Goal: Transaction & Acquisition: Book appointment/travel/reservation

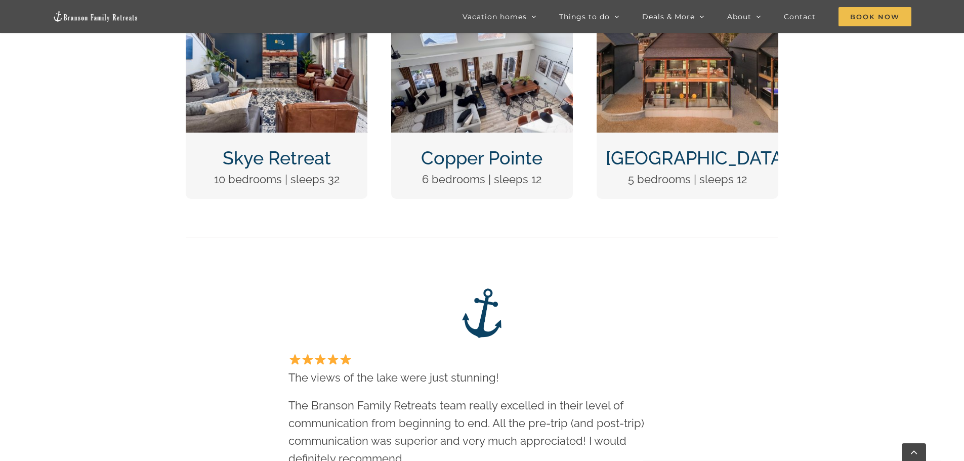
scroll to position [405, 0]
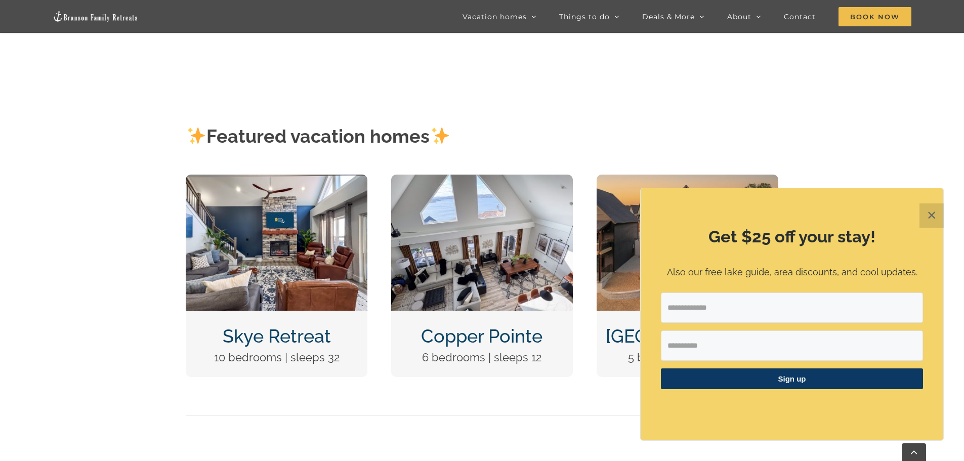
click at [474, 276] on img "Copper Pointe at Table Rock Lake-1051" at bounding box center [482, 243] width 182 height 136
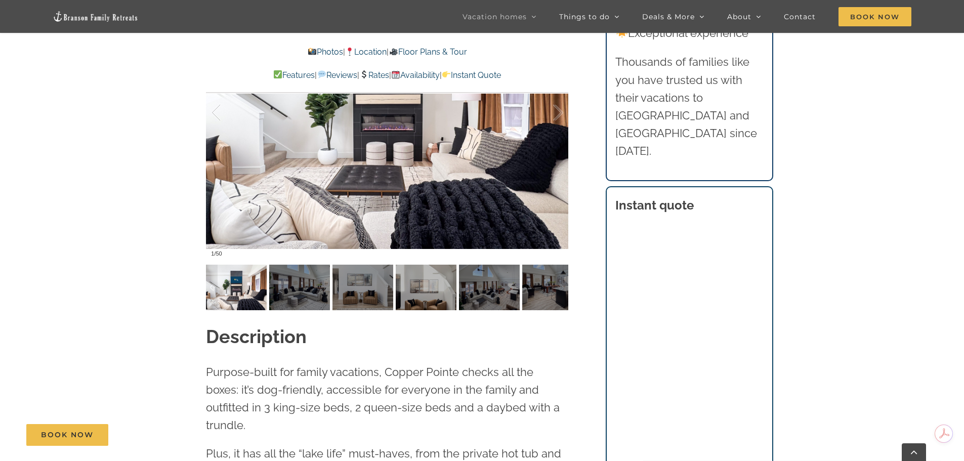
scroll to position [810, 0]
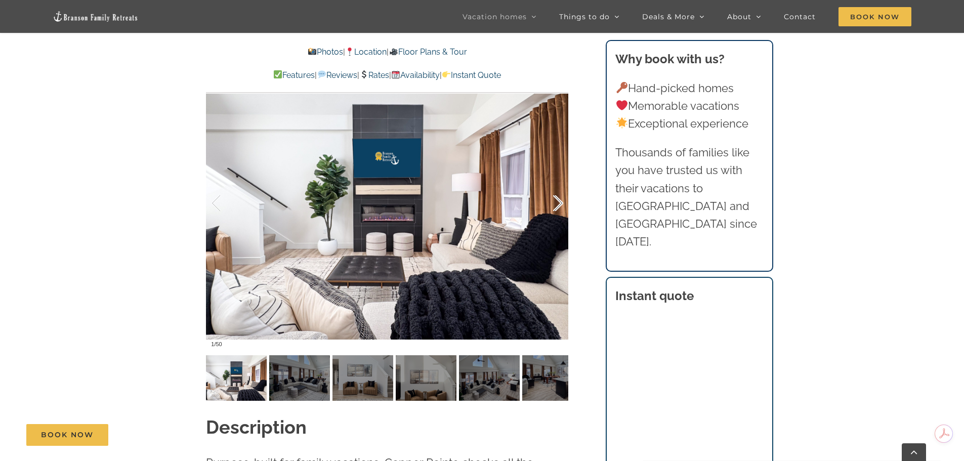
click at [556, 208] on div at bounding box center [547, 203] width 31 height 63
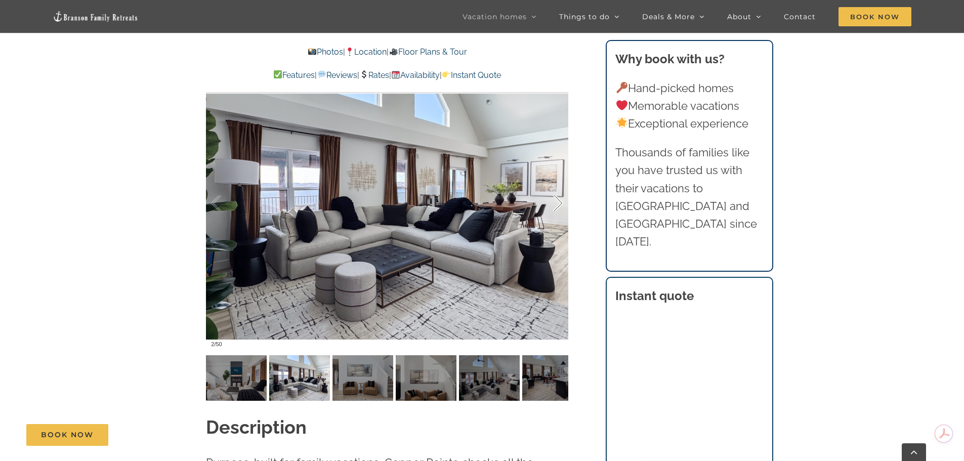
click at [556, 208] on div at bounding box center [547, 203] width 31 height 63
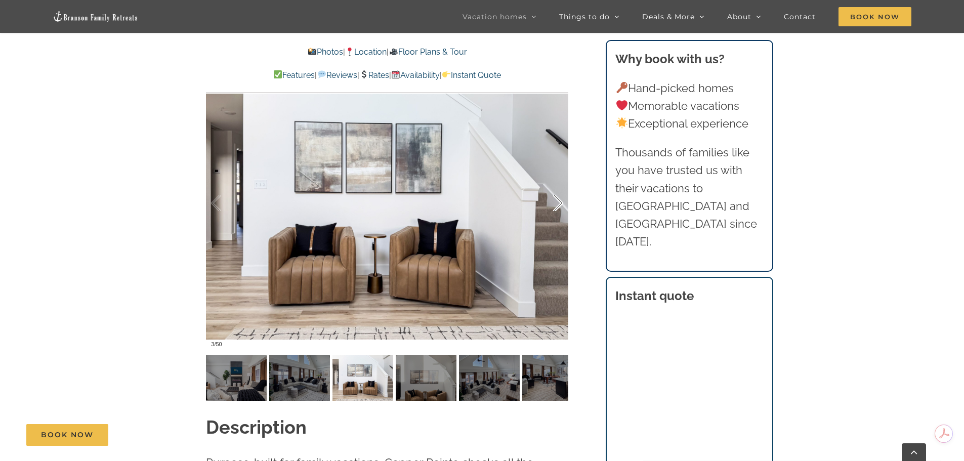
click at [556, 208] on div at bounding box center [547, 203] width 31 height 63
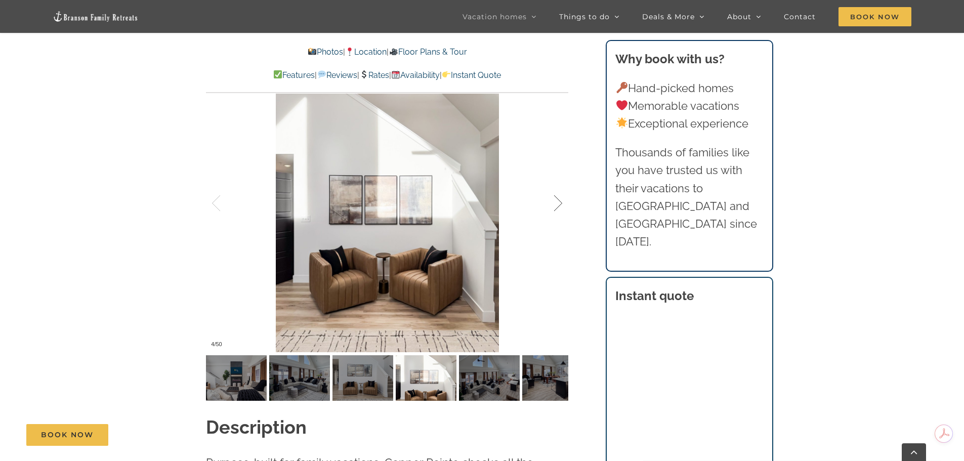
click at [556, 208] on div at bounding box center [547, 203] width 31 height 63
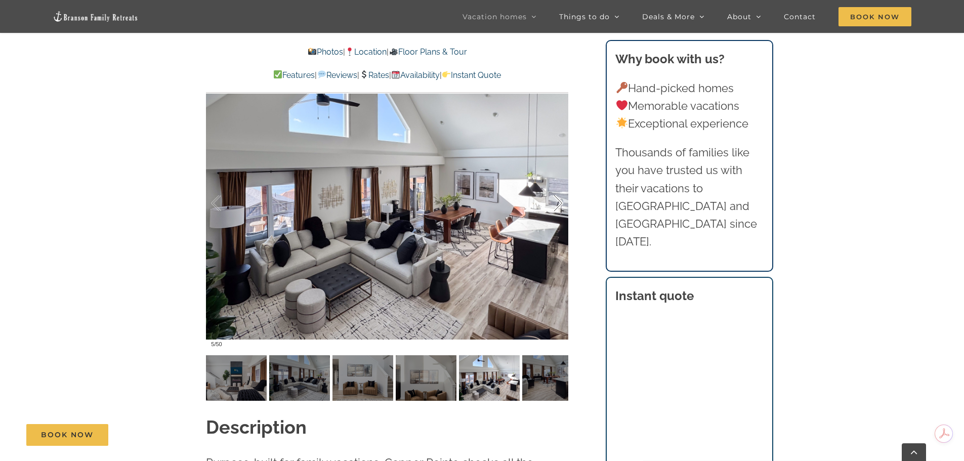
click at [556, 208] on div at bounding box center [547, 203] width 31 height 63
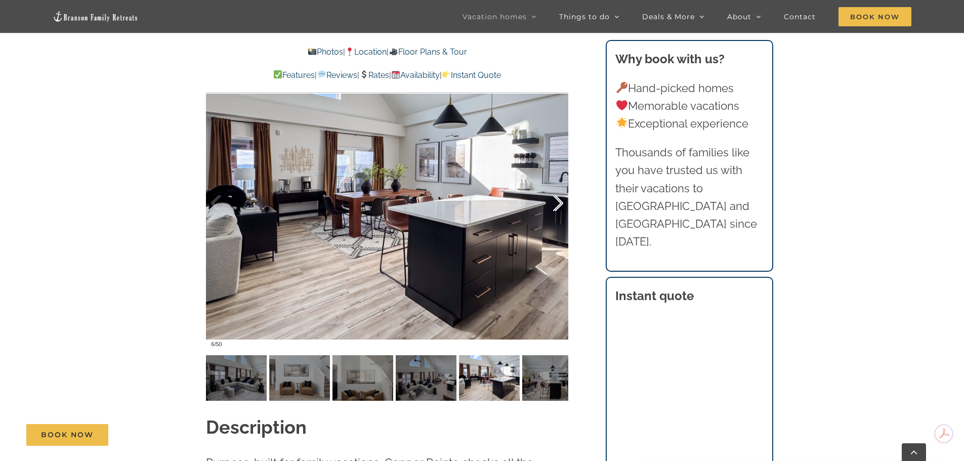
click at [556, 208] on div at bounding box center [547, 203] width 31 height 63
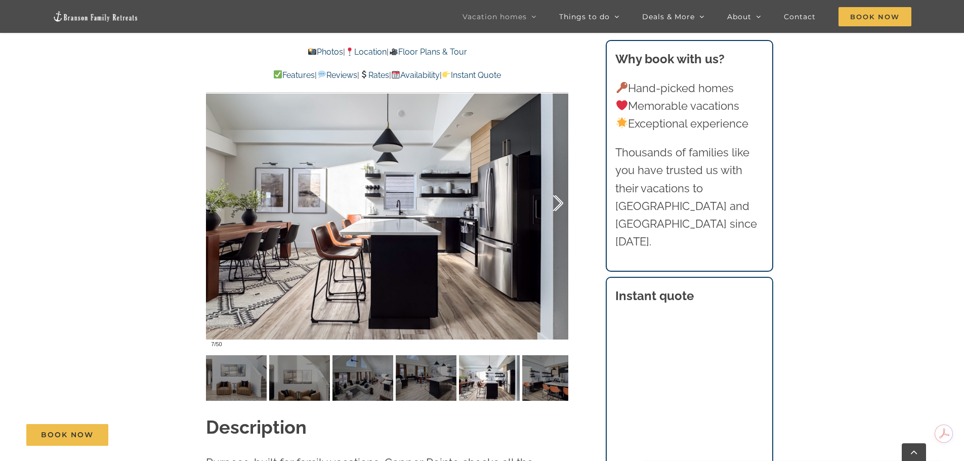
click at [556, 208] on div at bounding box center [547, 203] width 31 height 63
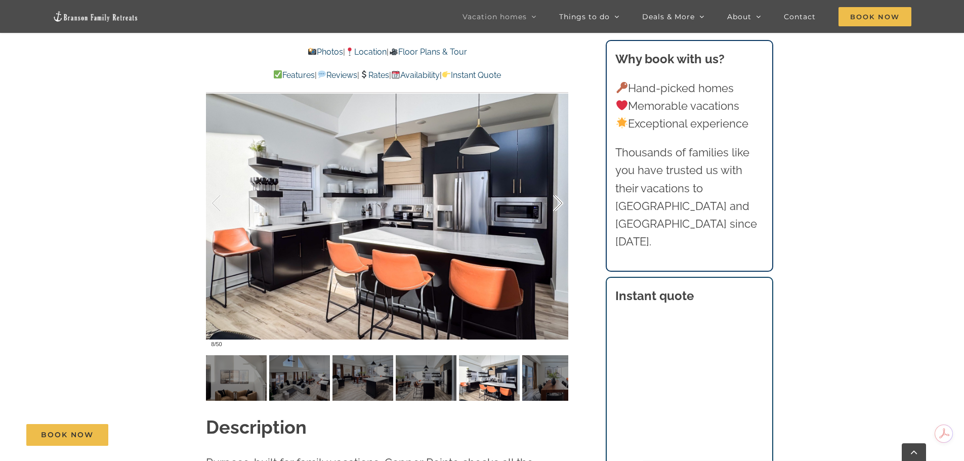
click at [556, 208] on div at bounding box center [547, 203] width 31 height 63
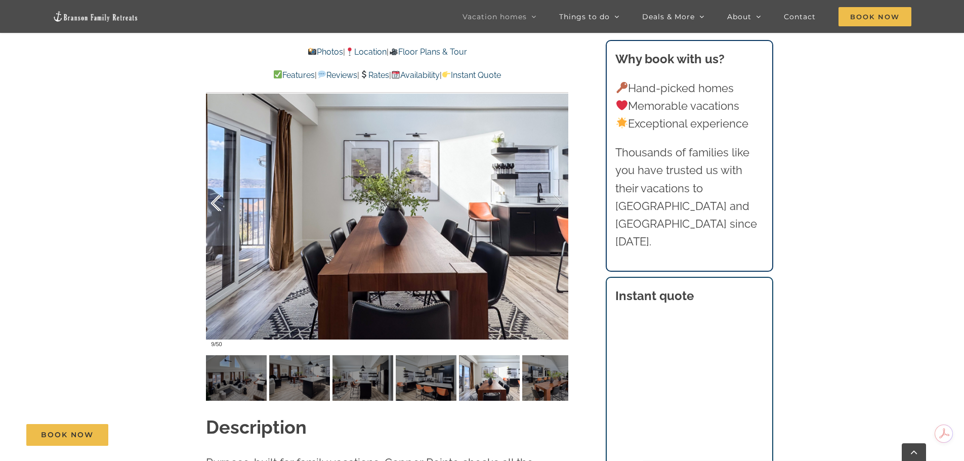
click at [219, 200] on div at bounding box center [226, 203] width 31 height 63
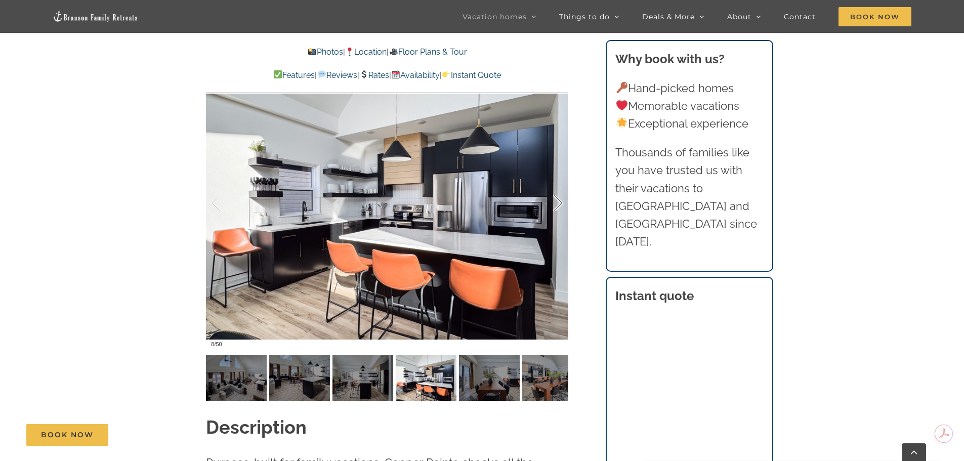
click at [559, 205] on div at bounding box center [547, 203] width 31 height 63
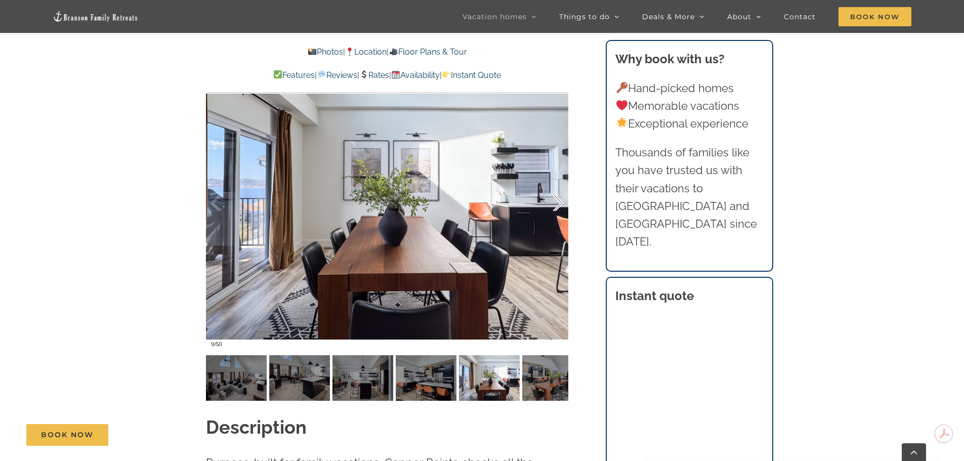
click at [559, 205] on div at bounding box center [547, 203] width 31 height 63
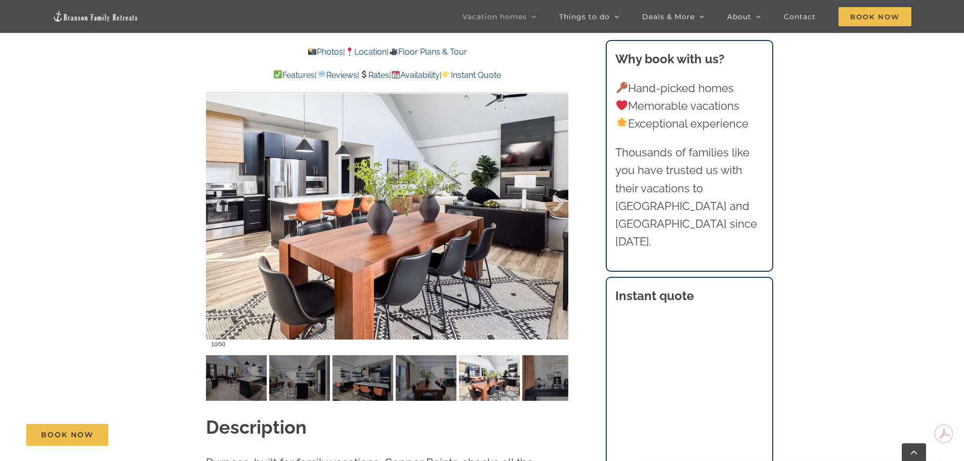
click at [559, 205] on div at bounding box center [547, 203] width 31 height 63
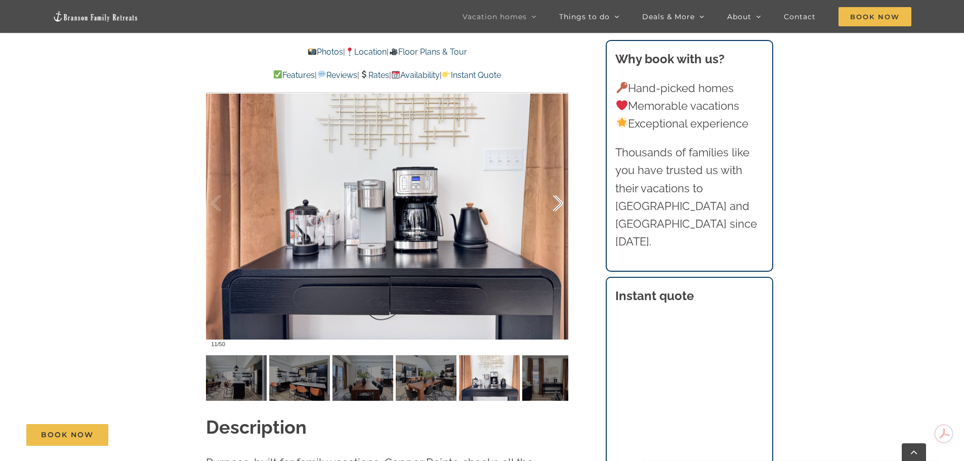
click at [559, 205] on div at bounding box center [547, 203] width 31 height 63
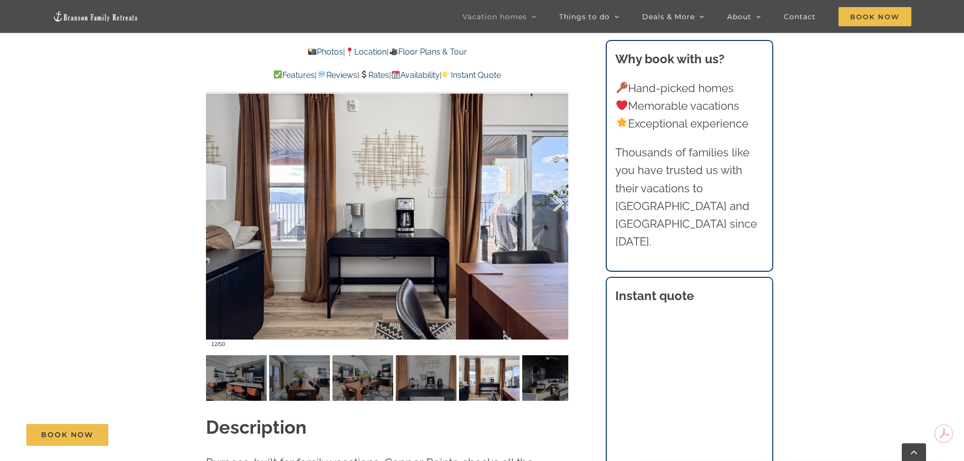
click at [559, 205] on div at bounding box center [547, 203] width 31 height 63
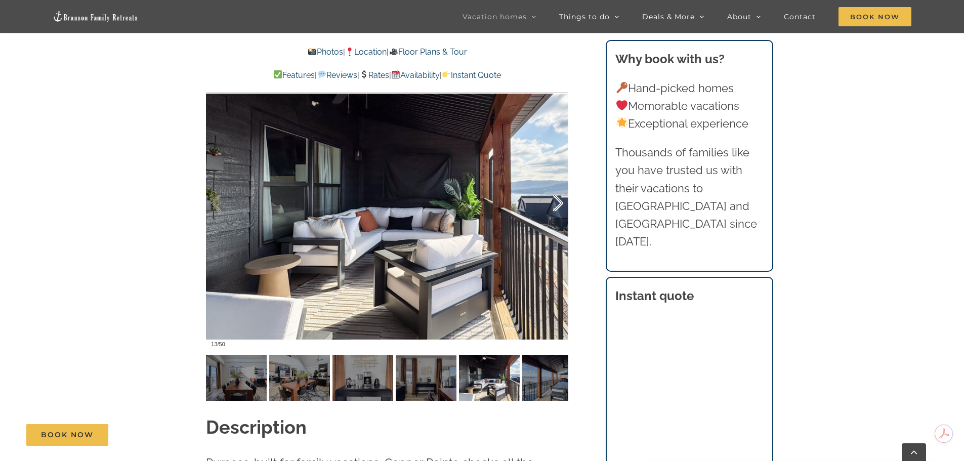
click at [559, 205] on div at bounding box center [547, 203] width 31 height 63
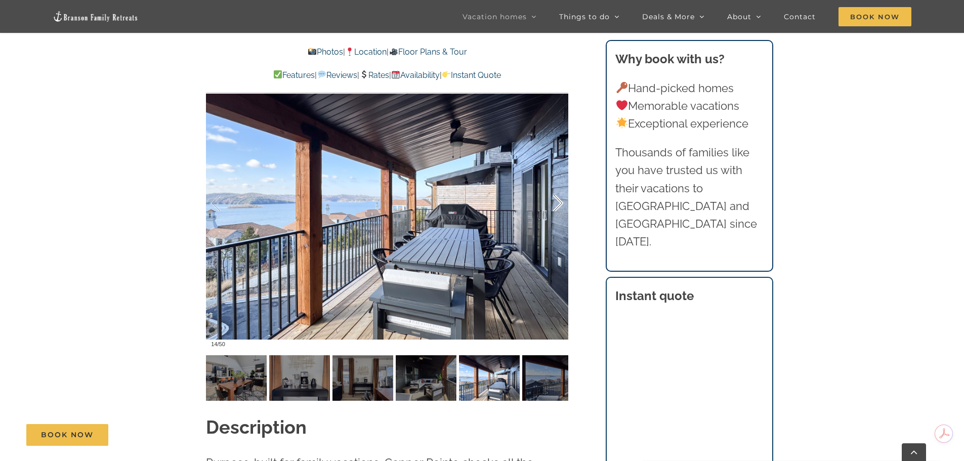
click at [559, 205] on div at bounding box center [547, 203] width 31 height 63
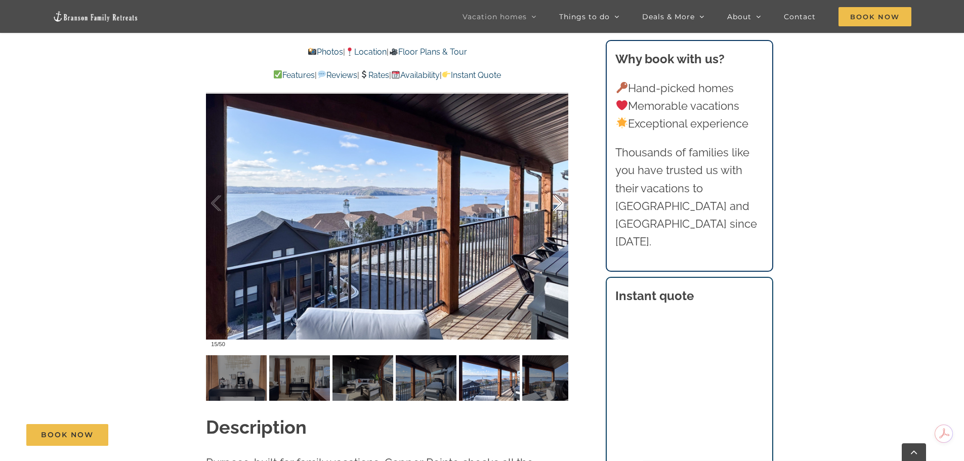
click at [559, 205] on div at bounding box center [547, 203] width 31 height 63
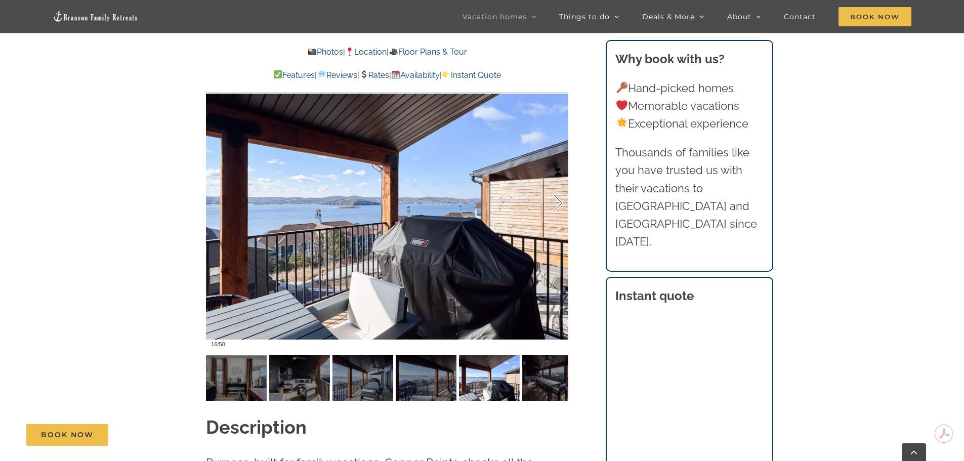
click at [559, 205] on div at bounding box center [547, 203] width 31 height 63
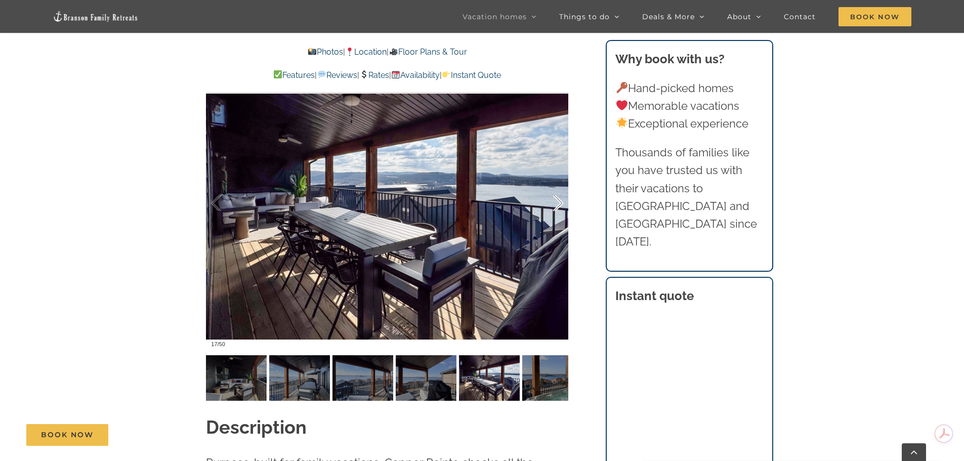
click at [559, 205] on div at bounding box center [547, 203] width 31 height 63
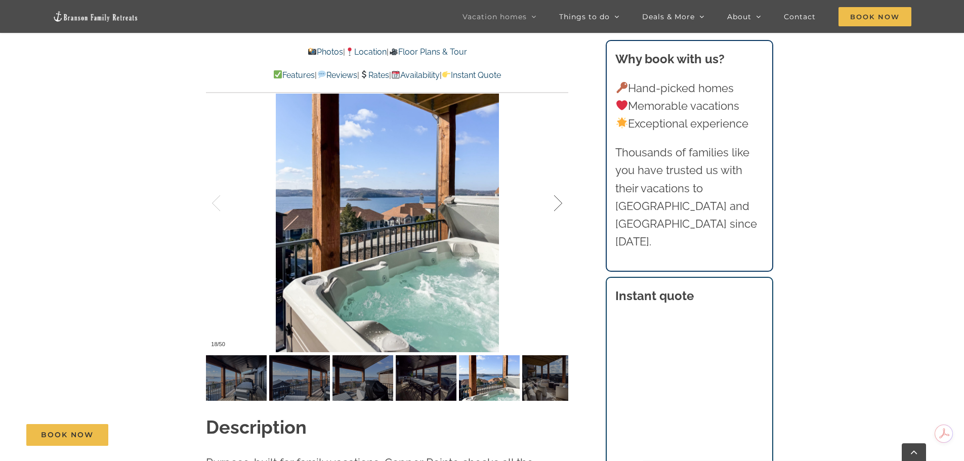
click at [559, 205] on div at bounding box center [547, 203] width 31 height 63
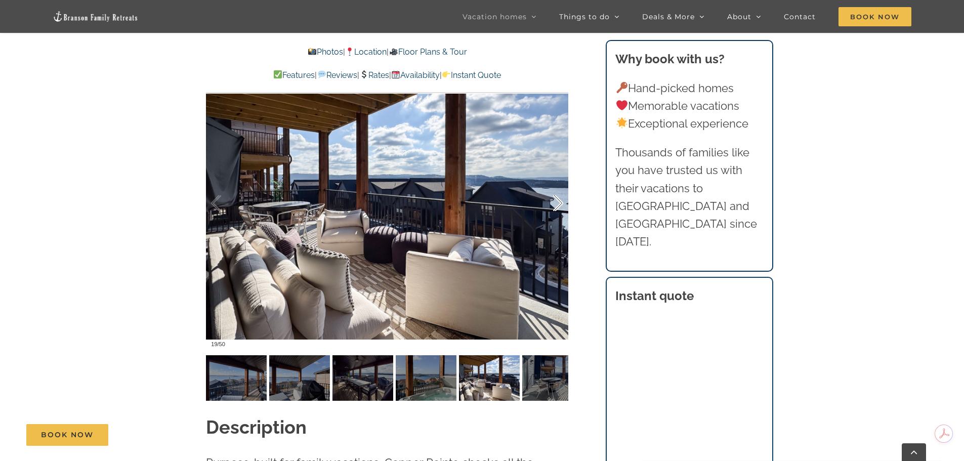
click at [559, 205] on div at bounding box center [547, 203] width 31 height 63
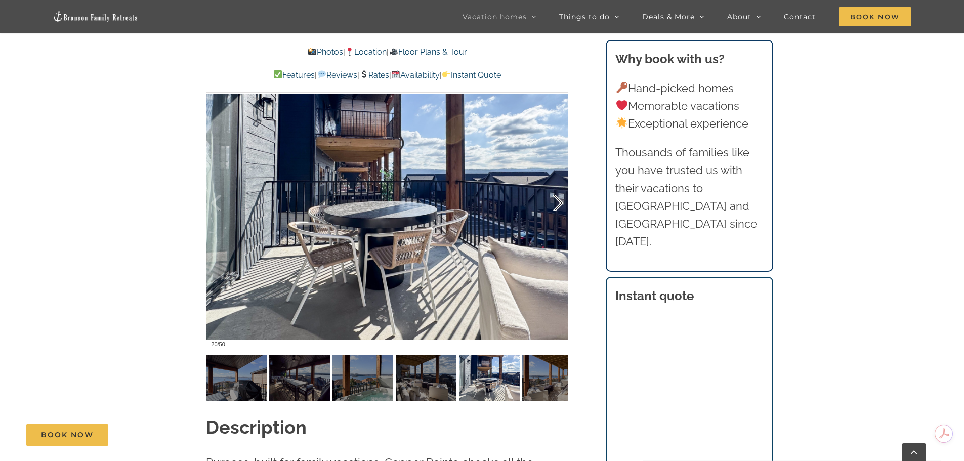
click at [559, 205] on div at bounding box center [547, 203] width 31 height 63
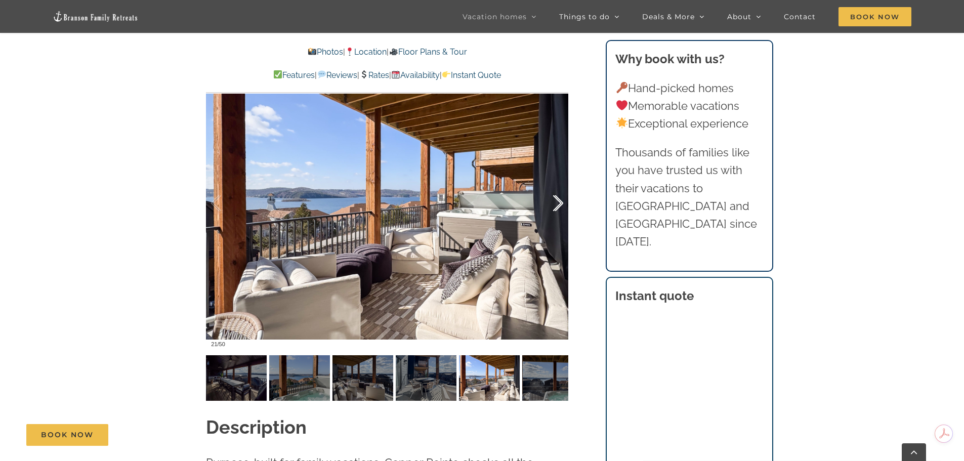
click at [559, 205] on div at bounding box center [547, 203] width 31 height 63
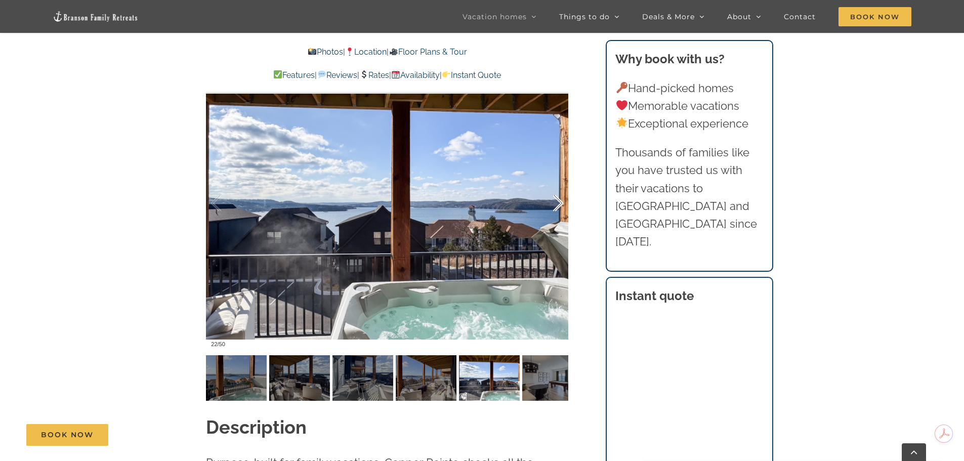
click at [559, 205] on div at bounding box center [547, 203] width 31 height 63
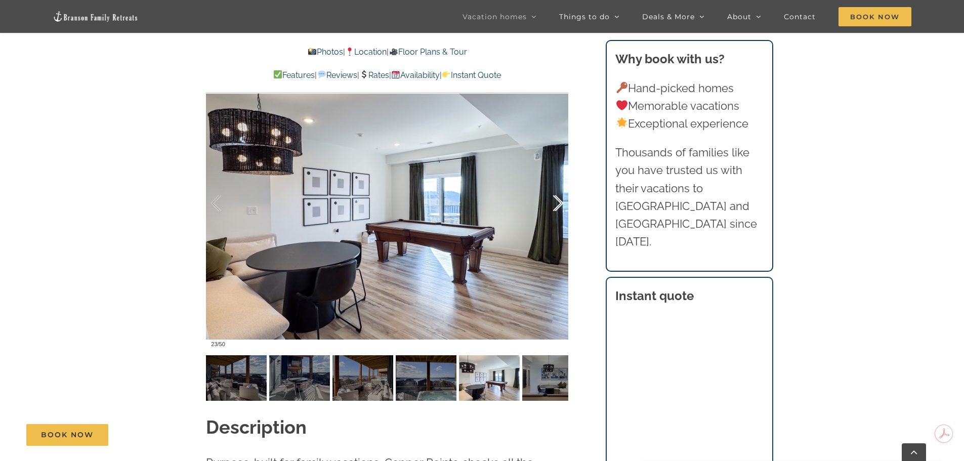
click at [559, 205] on div at bounding box center [547, 203] width 31 height 63
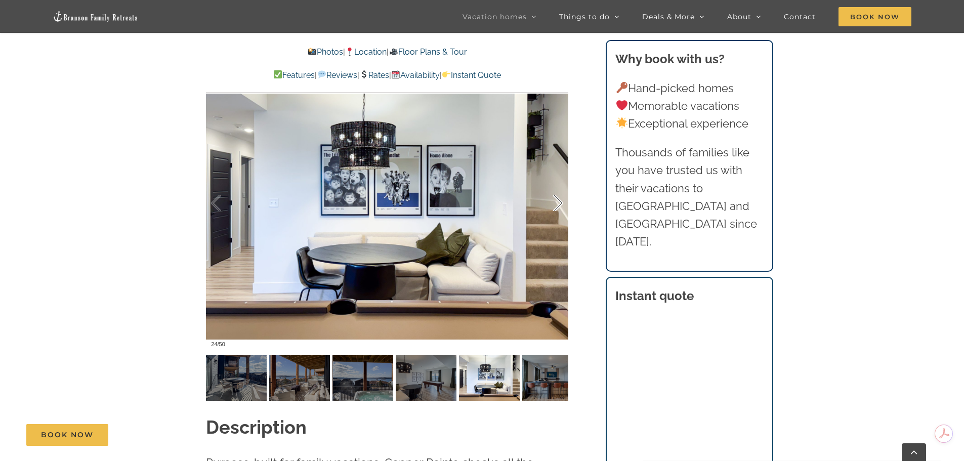
click at [559, 205] on div at bounding box center [547, 203] width 31 height 63
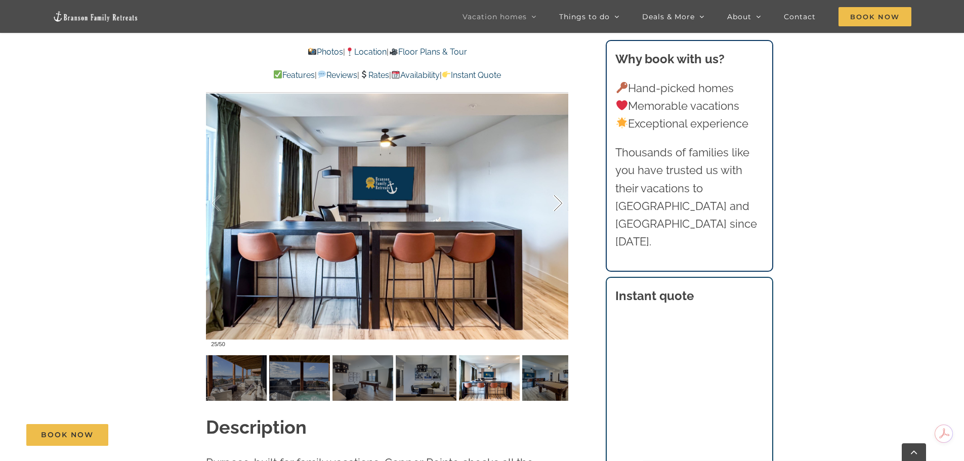
click at [559, 205] on div at bounding box center [547, 203] width 31 height 63
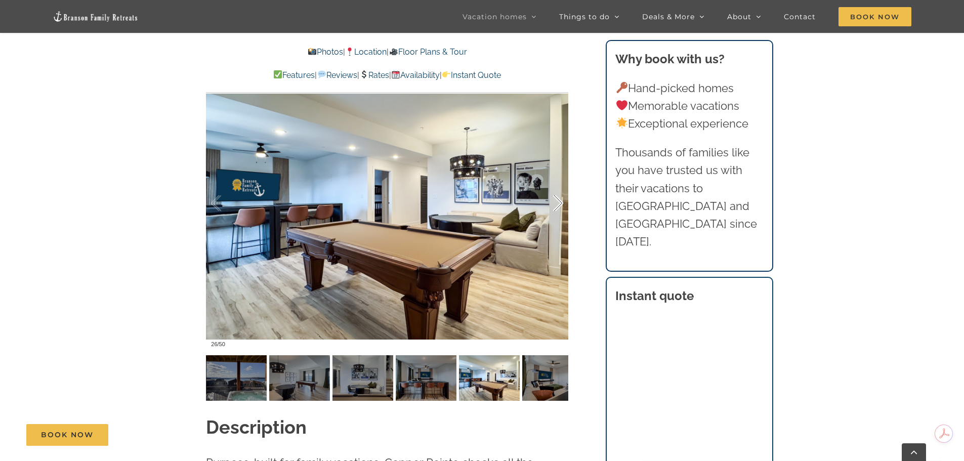
click at [559, 205] on div at bounding box center [547, 203] width 31 height 63
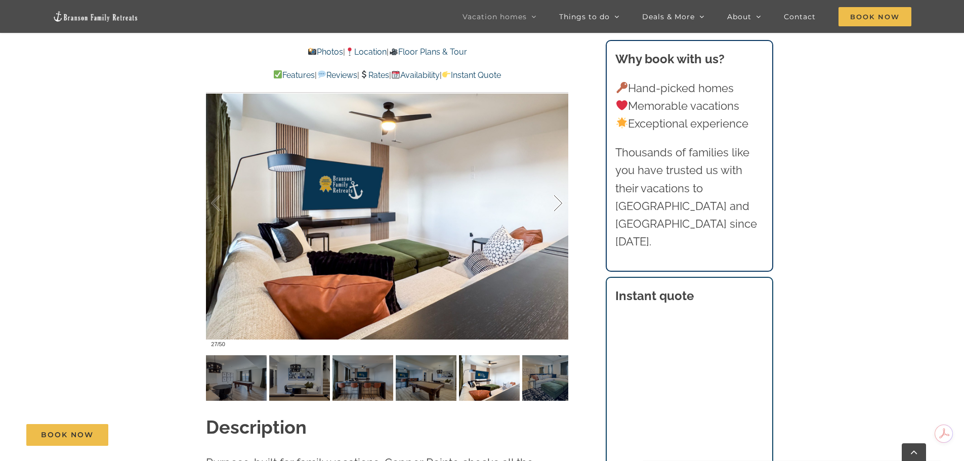
click at [559, 205] on div at bounding box center [547, 203] width 31 height 63
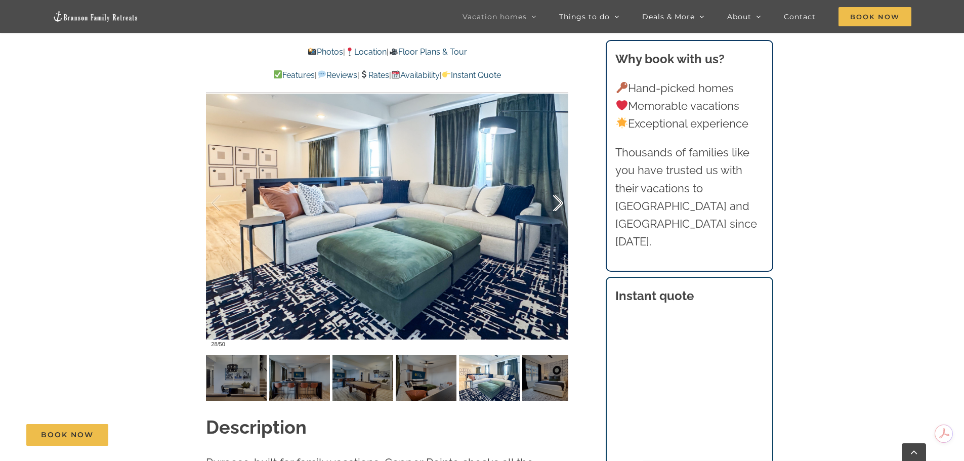
click at [559, 205] on div at bounding box center [547, 203] width 31 height 63
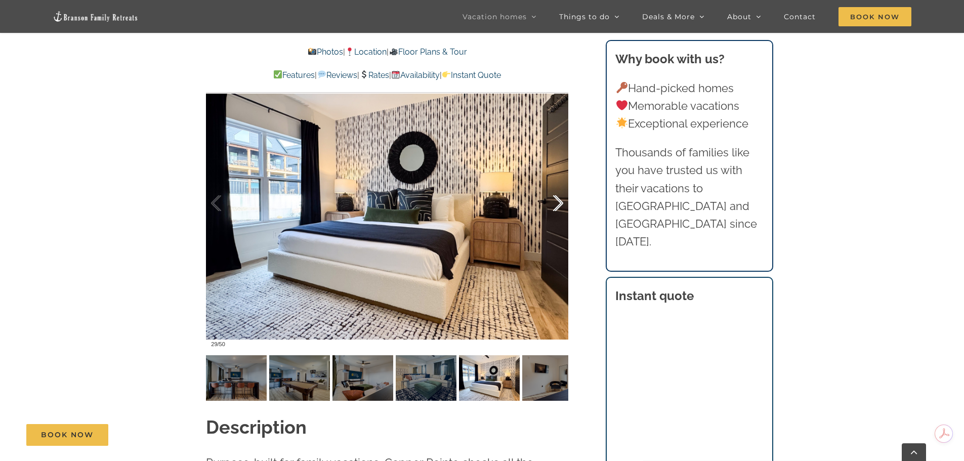
click at [559, 205] on div at bounding box center [547, 203] width 31 height 63
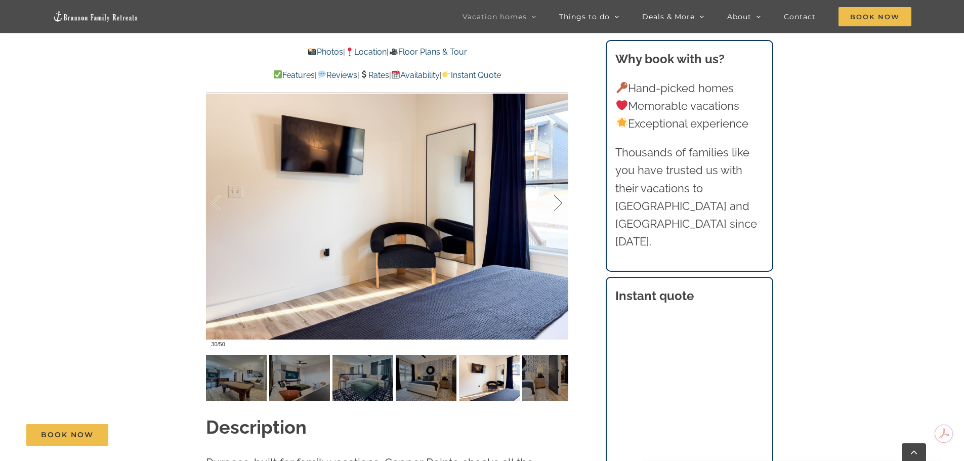
click at [559, 205] on div at bounding box center [547, 203] width 31 height 63
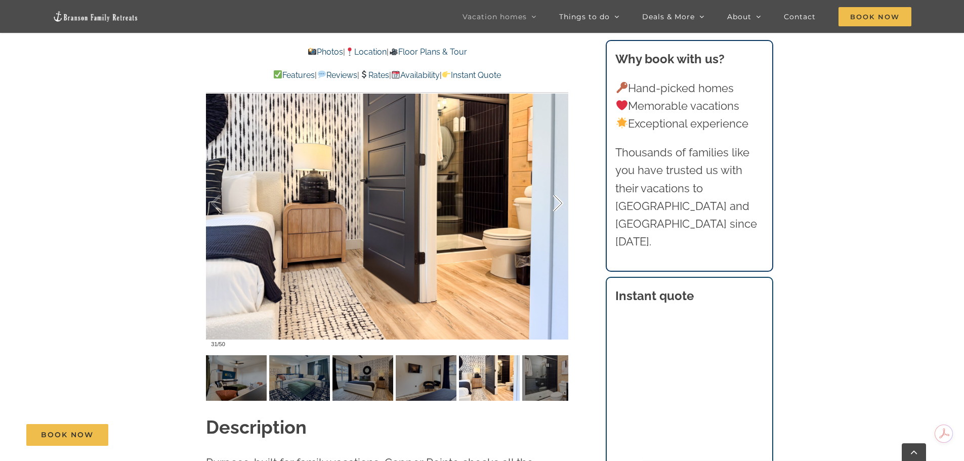
click at [559, 205] on div at bounding box center [547, 203] width 31 height 63
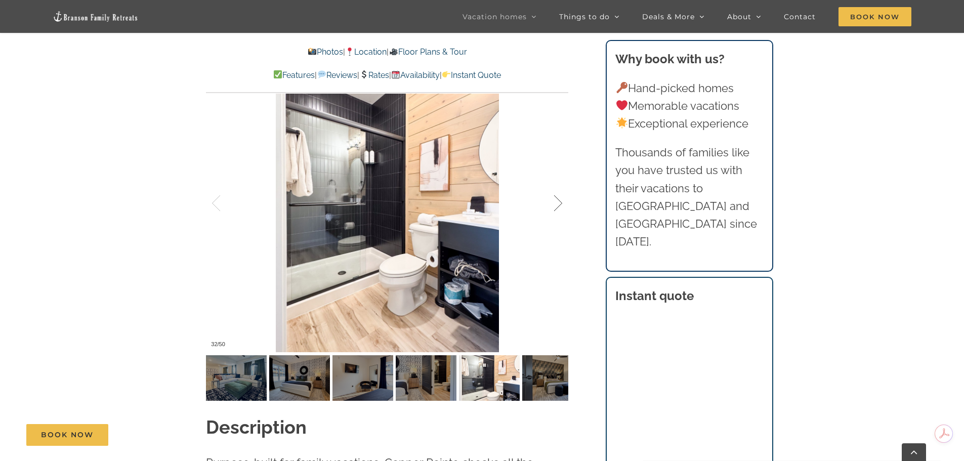
click at [559, 205] on div at bounding box center [547, 203] width 31 height 63
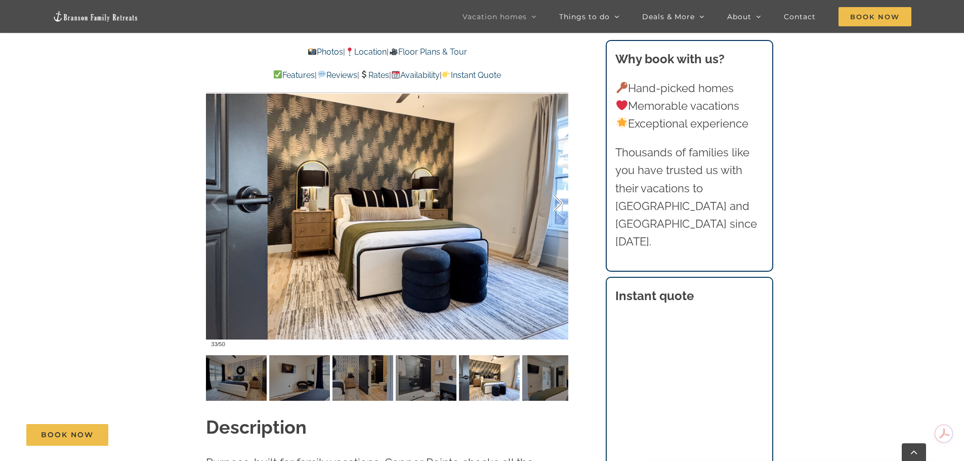
click at [559, 205] on div at bounding box center [547, 203] width 31 height 63
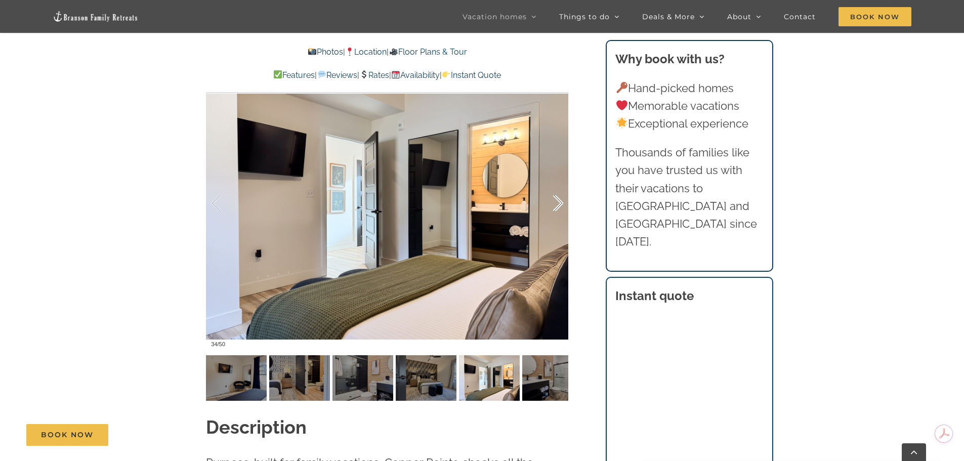
click at [559, 205] on div at bounding box center [547, 203] width 31 height 63
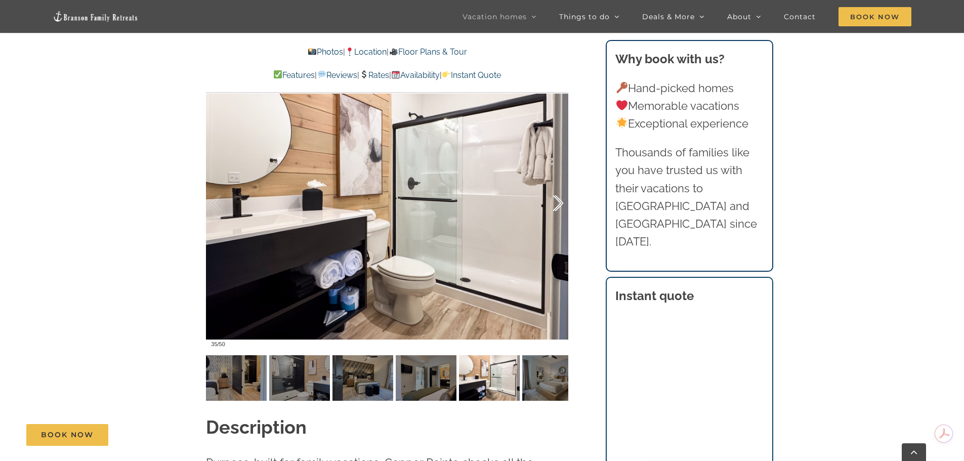
click at [559, 205] on div at bounding box center [547, 203] width 31 height 63
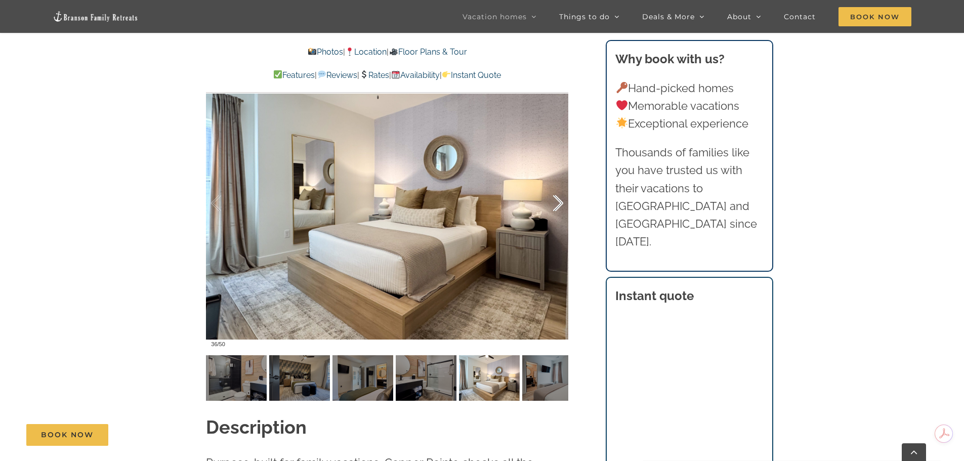
click at [559, 205] on div at bounding box center [547, 203] width 31 height 63
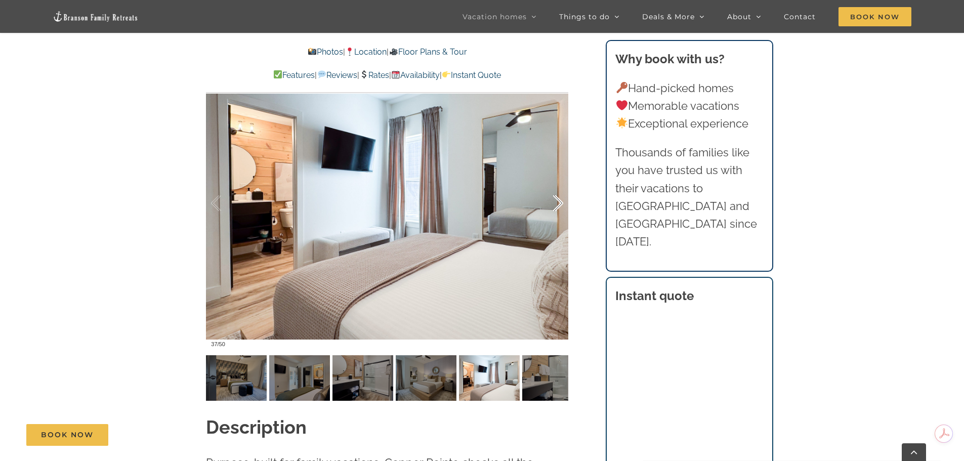
click at [559, 205] on div at bounding box center [547, 203] width 31 height 63
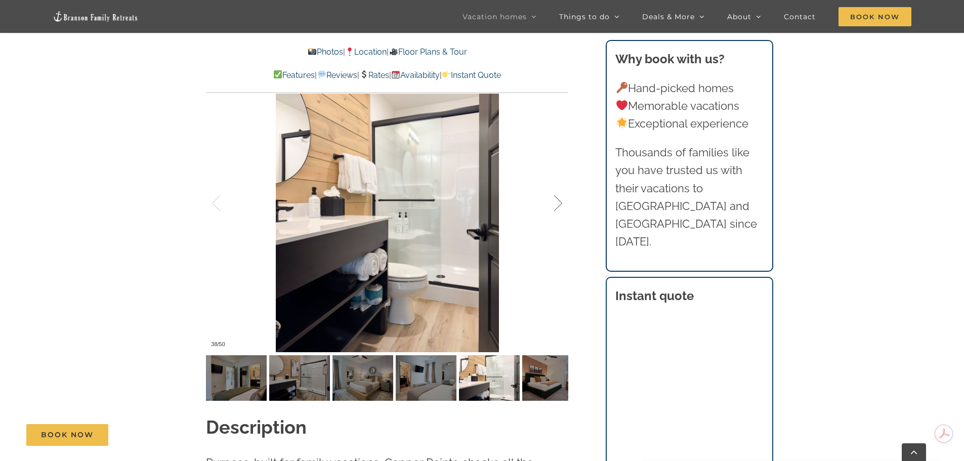
click at [559, 205] on div at bounding box center [547, 203] width 31 height 63
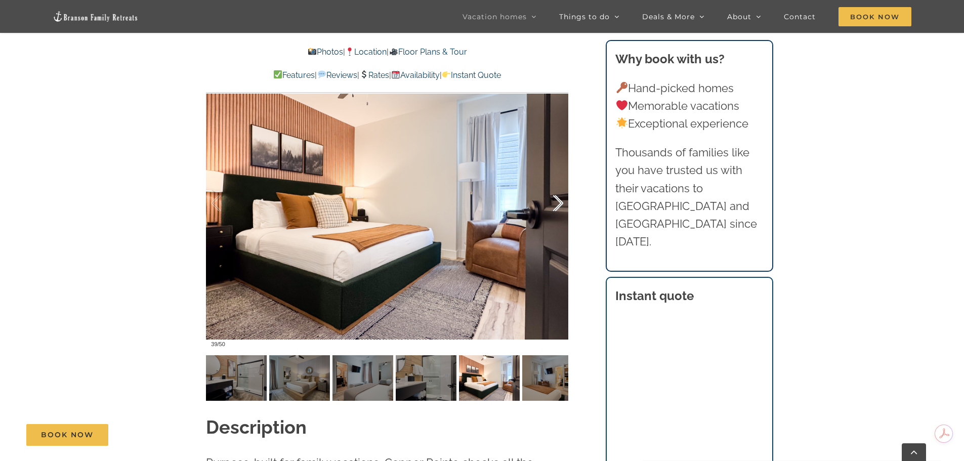
click at [559, 205] on div at bounding box center [547, 203] width 31 height 63
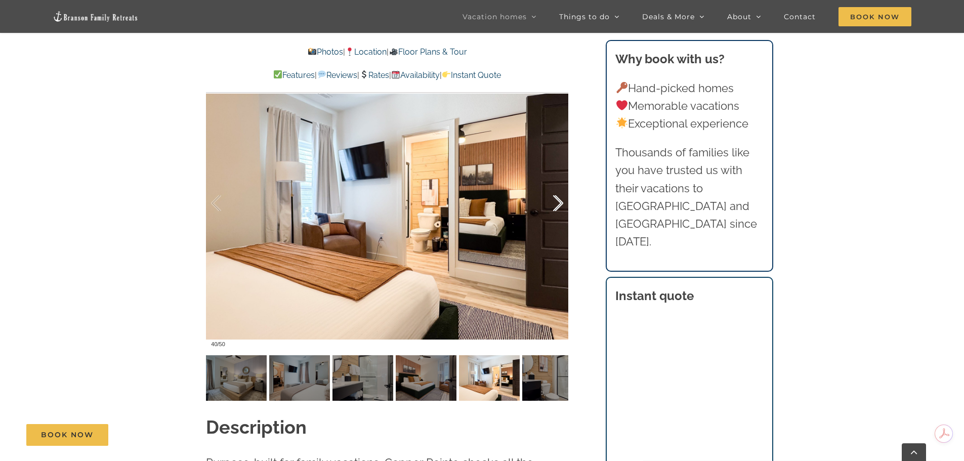
click at [559, 205] on div at bounding box center [547, 203] width 31 height 63
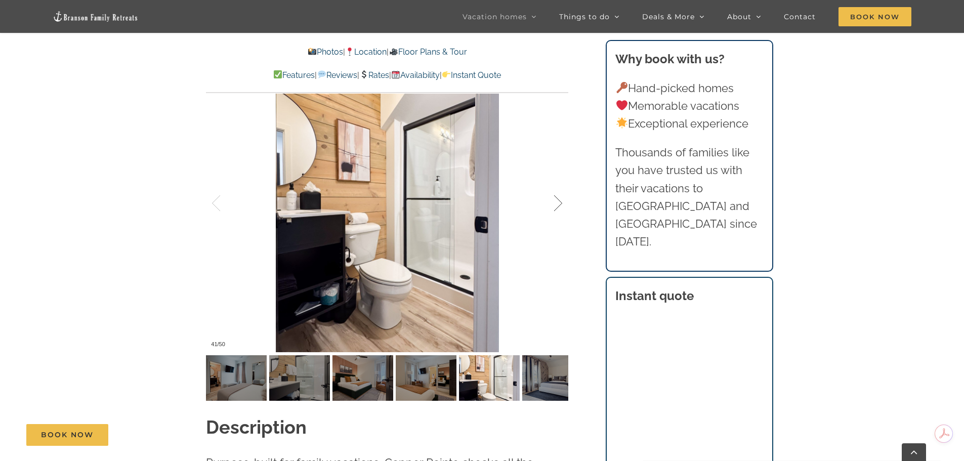
click at [559, 205] on div at bounding box center [547, 203] width 31 height 63
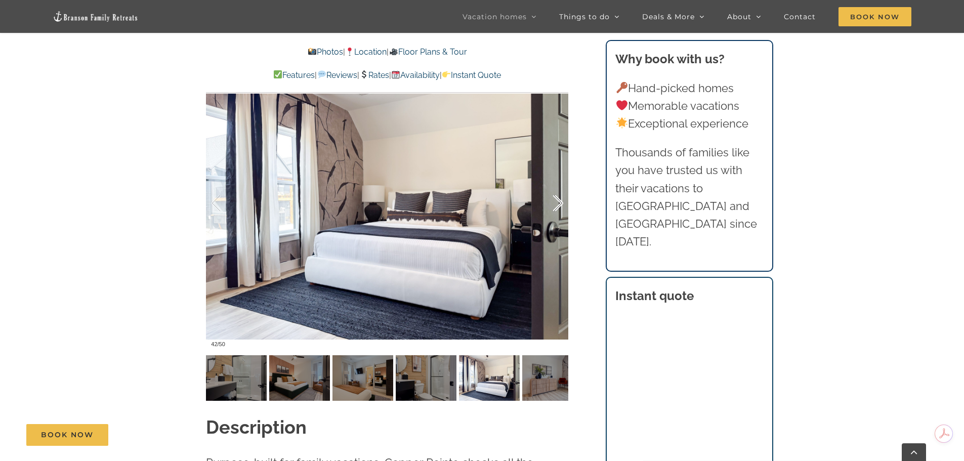
click at [559, 205] on div at bounding box center [547, 203] width 31 height 63
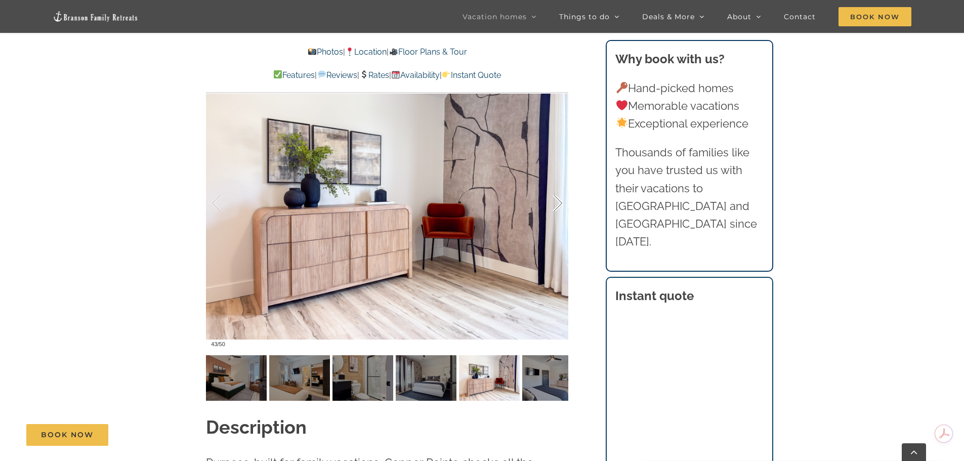
click at [559, 205] on div at bounding box center [547, 203] width 31 height 63
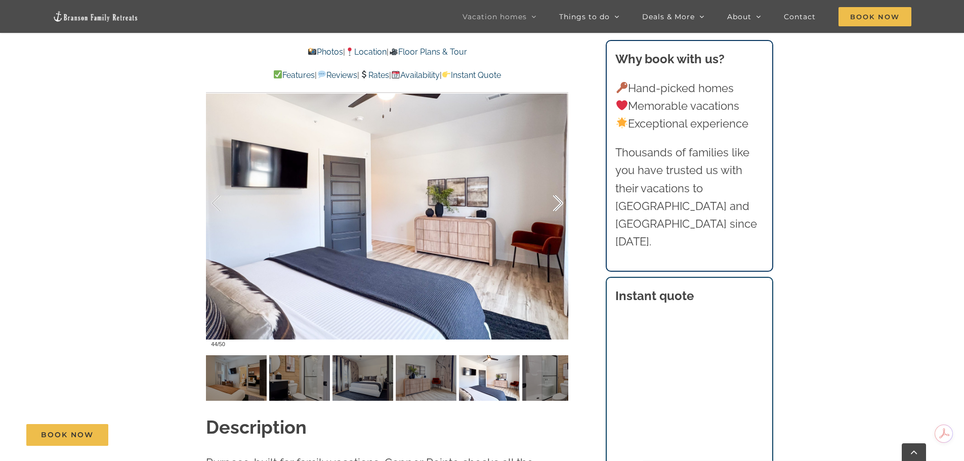
click at [559, 205] on div at bounding box center [547, 203] width 31 height 63
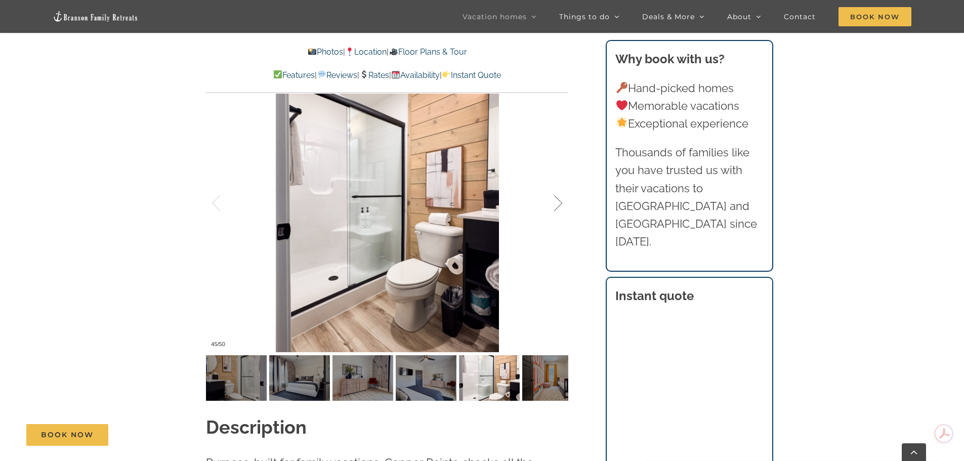
click at [559, 205] on div at bounding box center [547, 203] width 31 height 63
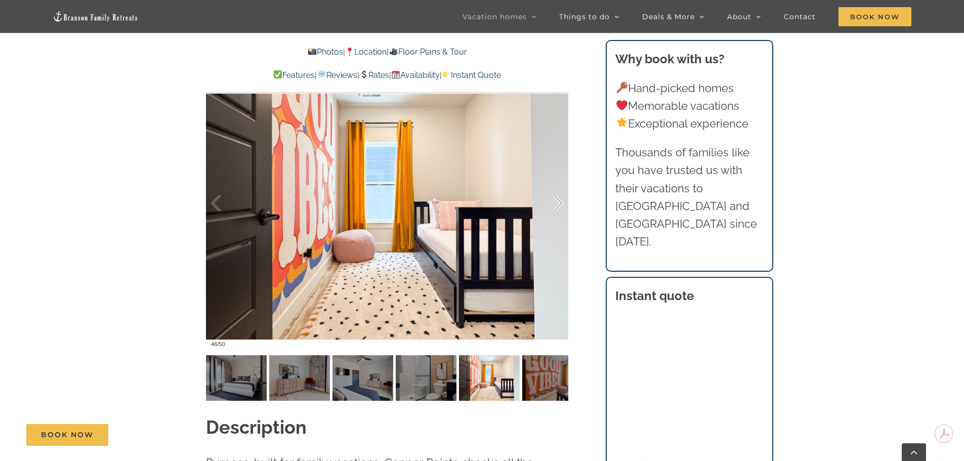
click at [559, 205] on div at bounding box center [547, 203] width 31 height 63
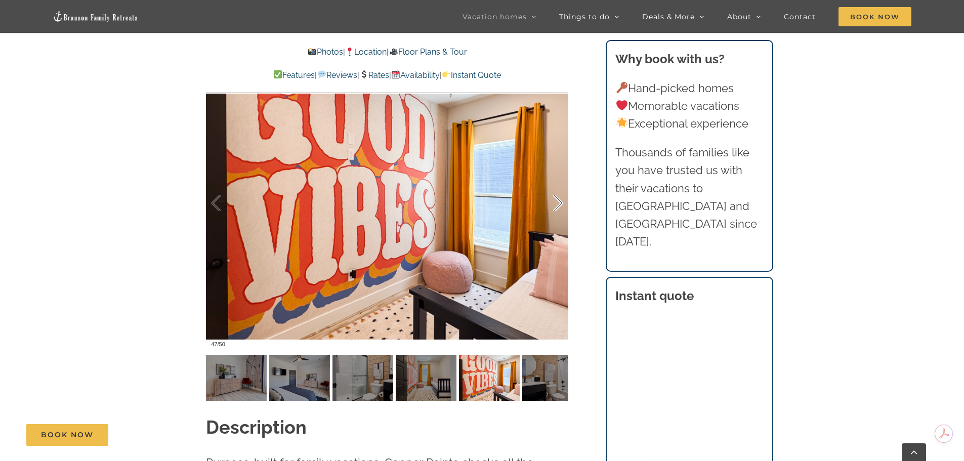
click at [559, 205] on div at bounding box center [547, 203] width 31 height 63
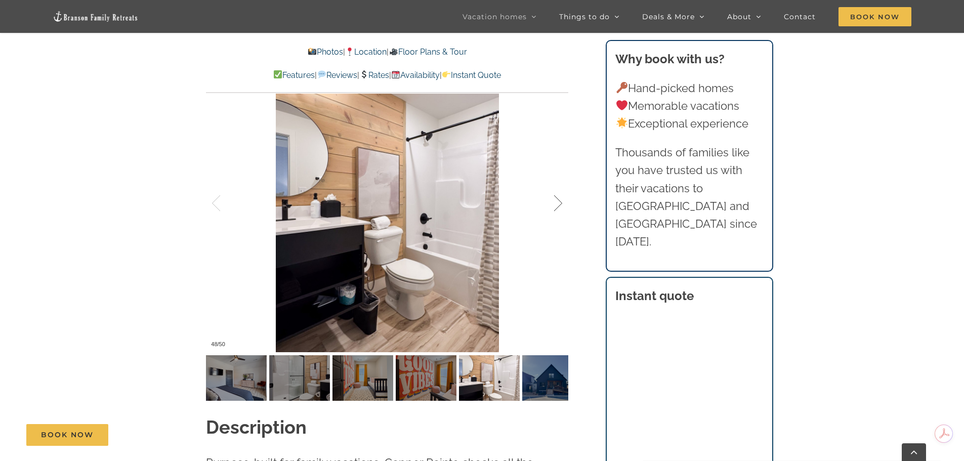
click at [559, 205] on div at bounding box center [547, 203] width 31 height 63
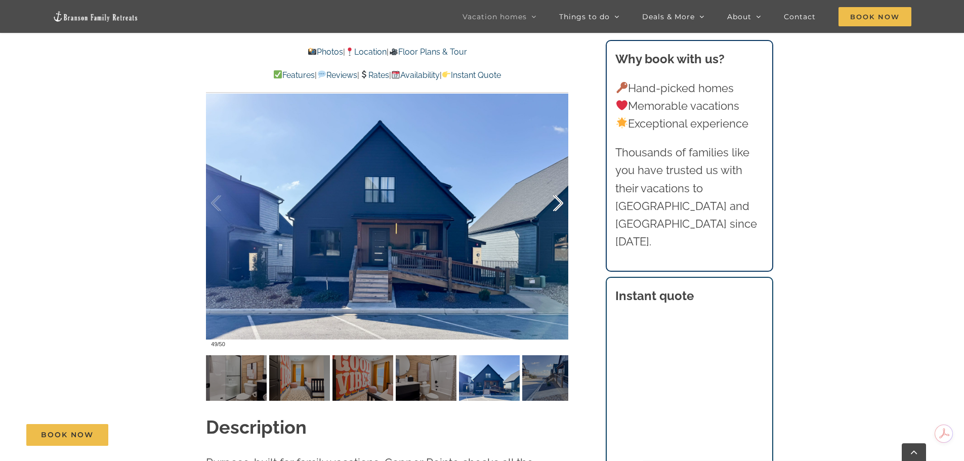
click at [559, 205] on div at bounding box center [547, 203] width 31 height 63
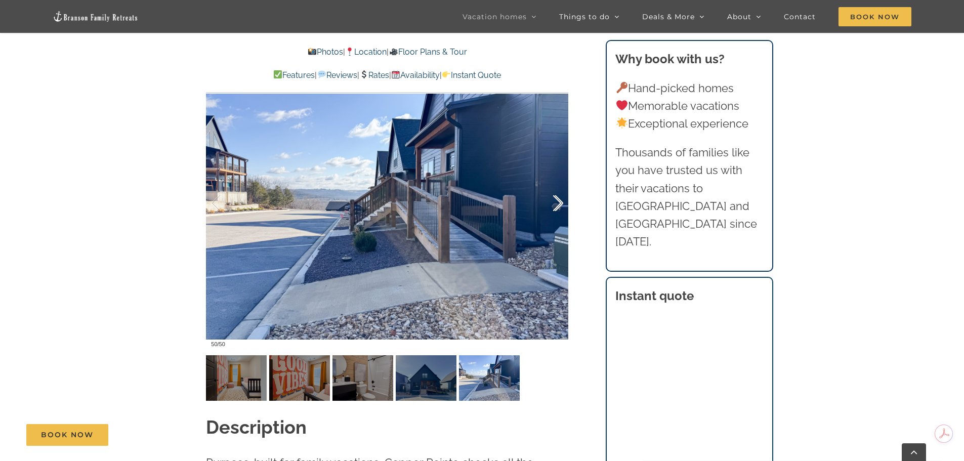
click at [559, 205] on div at bounding box center [547, 203] width 31 height 63
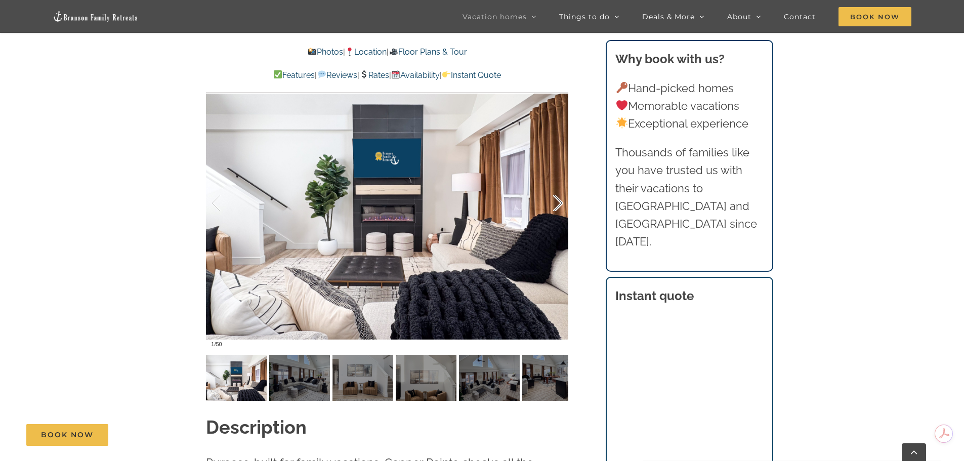
click at [559, 205] on div at bounding box center [547, 203] width 31 height 63
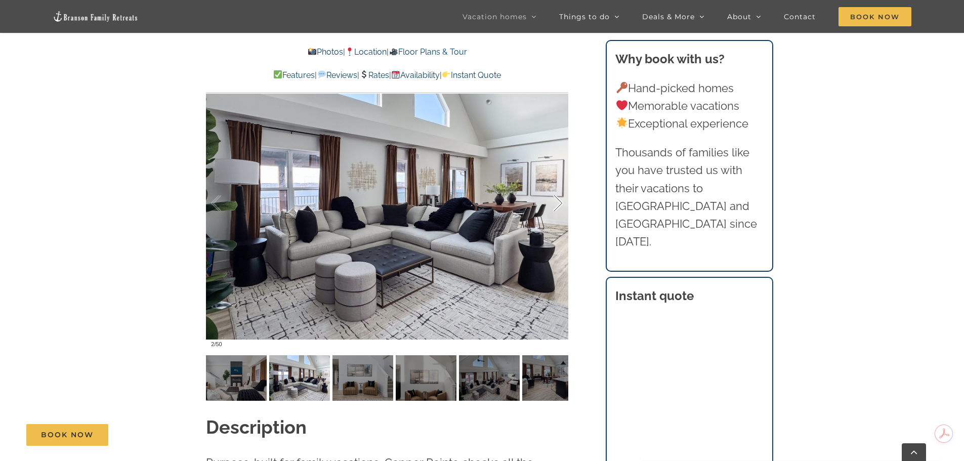
click at [559, 205] on div at bounding box center [547, 203] width 31 height 63
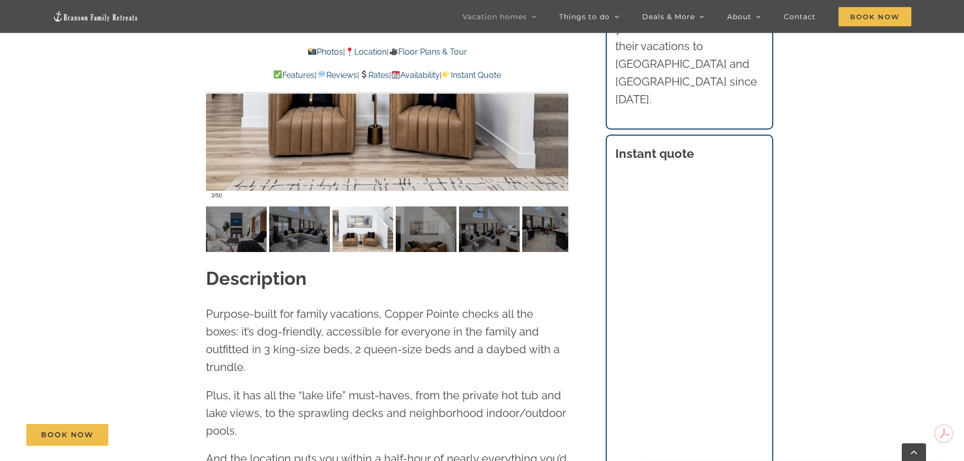
scroll to position [962, 0]
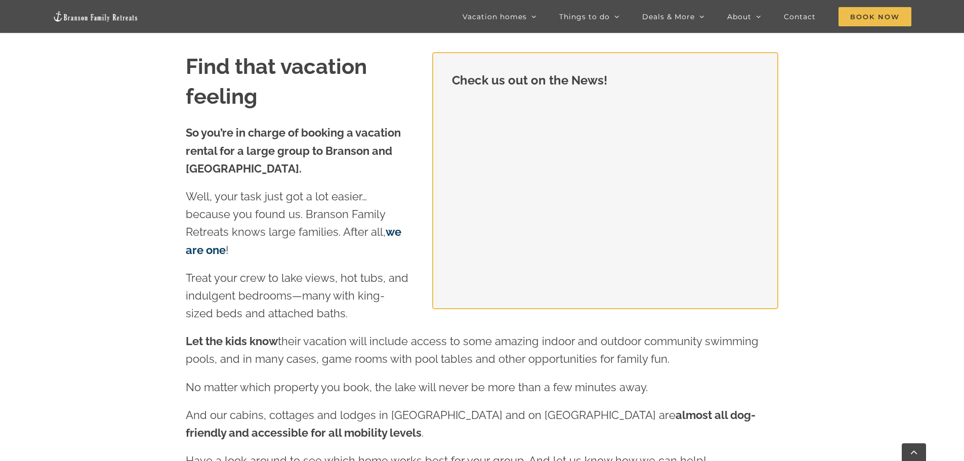
scroll to position [1316, 0]
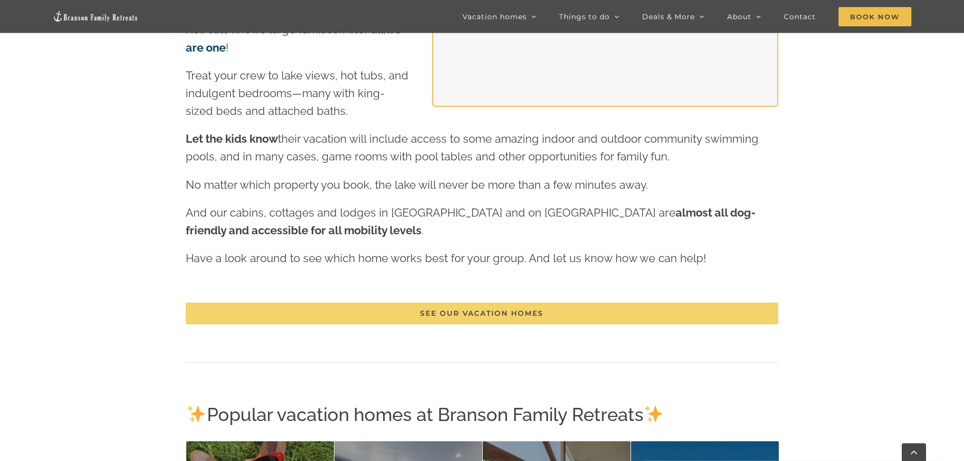
click at [450, 312] on span "See our vacation homes" at bounding box center [482, 313] width 124 height 9
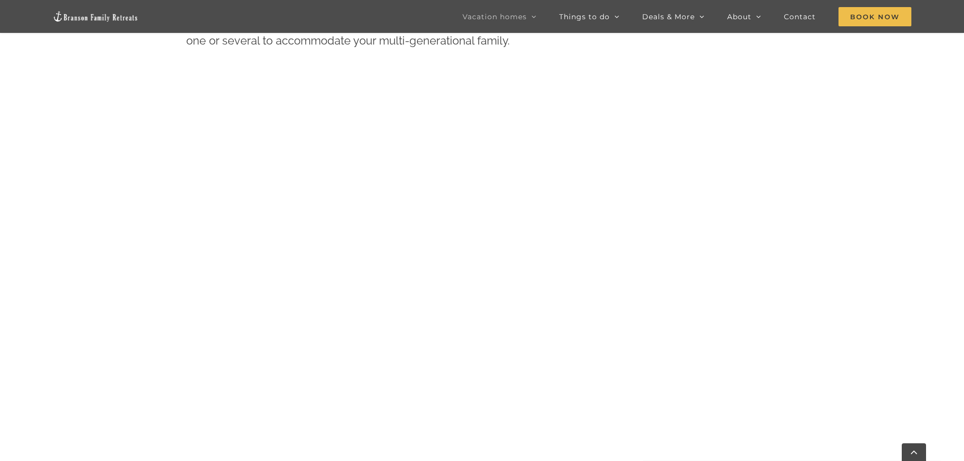
scroll to position [566, 0]
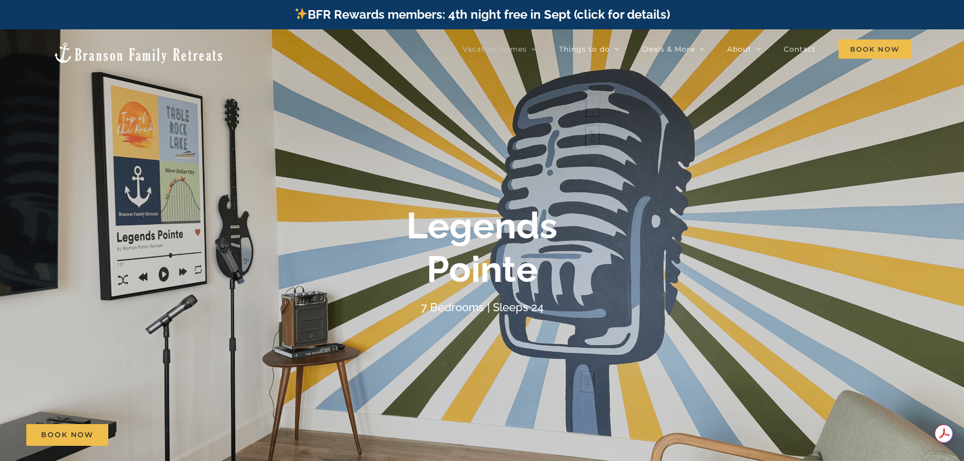
click at [610, 213] on div "Legends Pointe" at bounding box center [482, 248] width 405 height 88
click at [467, 264] on b "Legends Pointe" at bounding box center [481, 247] width 151 height 87
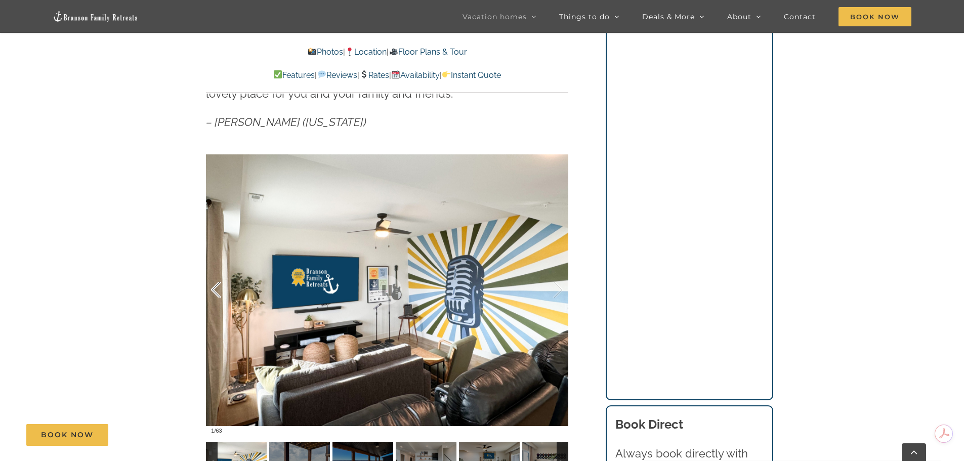
scroll to position [759, 0]
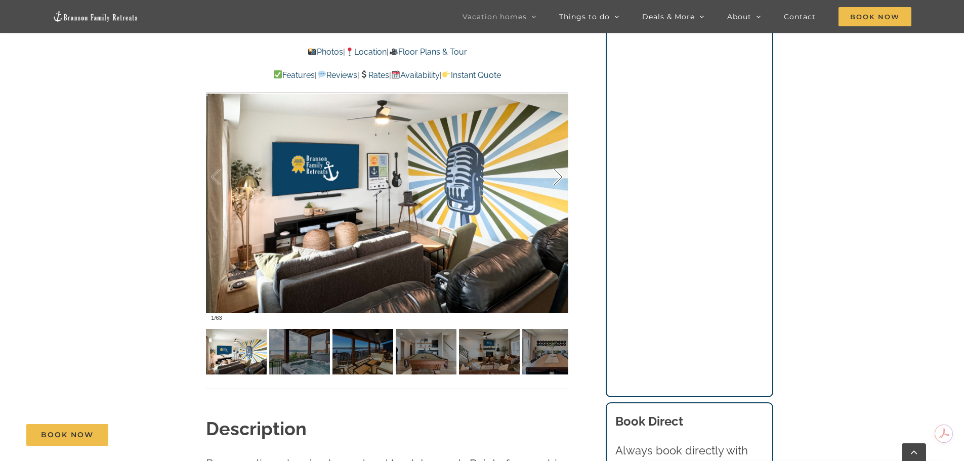
click at [558, 177] on div at bounding box center [547, 177] width 31 height 63
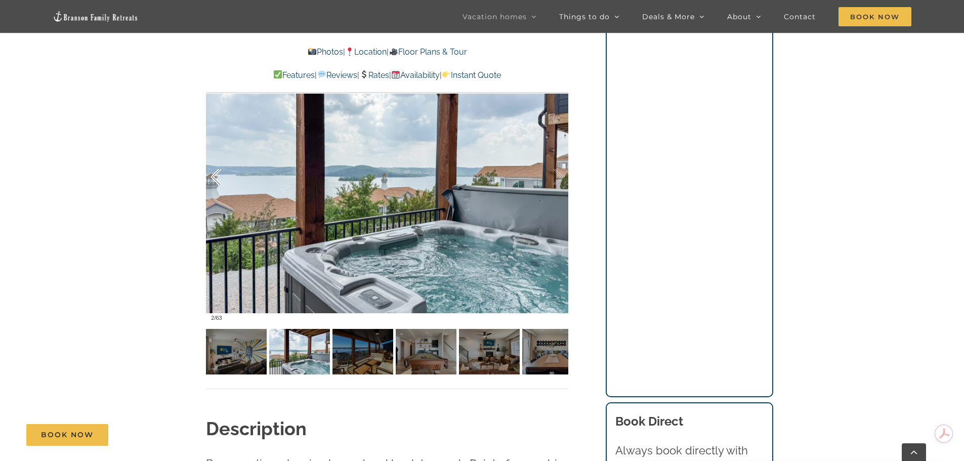
click at [221, 180] on div at bounding box center [226, 177] width 31 height 63
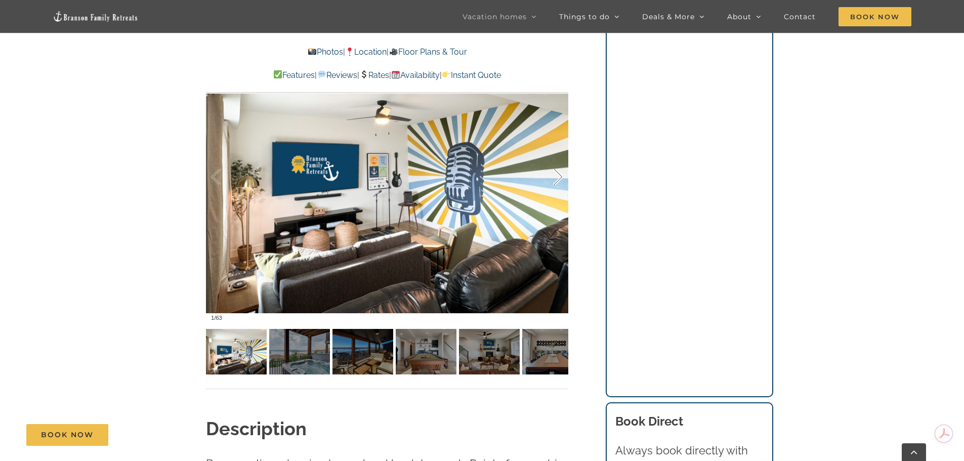
click at [560, 176] on div at bounding box center [547, 177] width 31 height 63
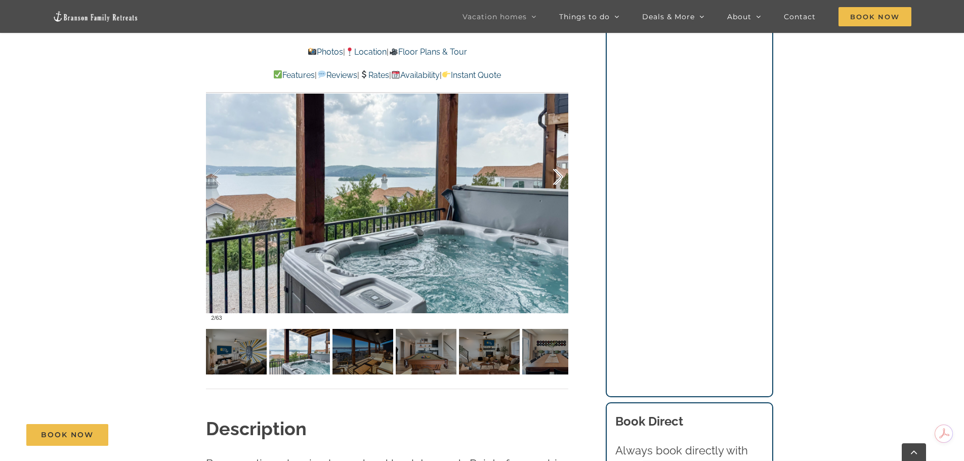
click at [560, 176] on div at bounding box center [547, 177] width 31 height 63
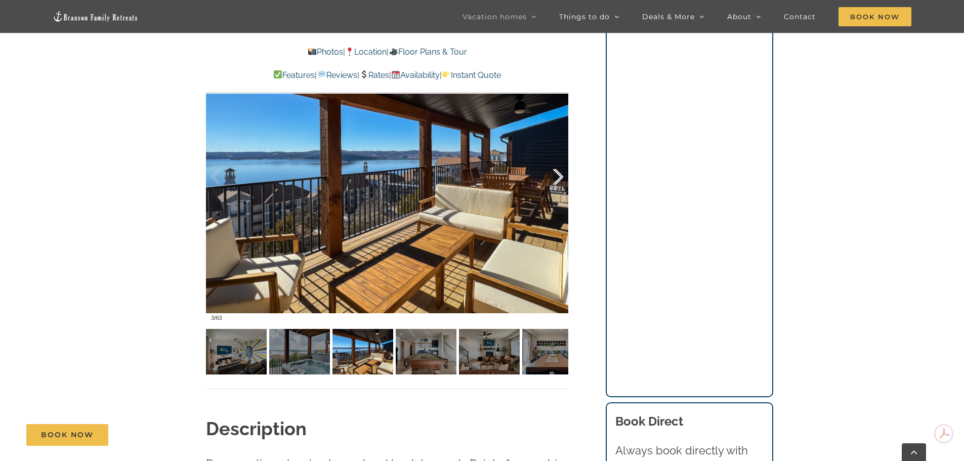
click at [560, 176] on div at bounding box center [547, 177] width 31 height 63
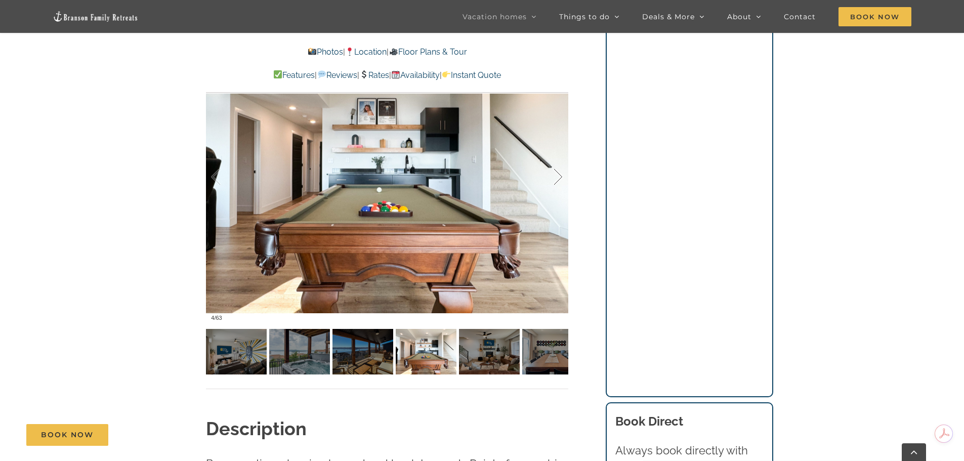
click at [560, 176] on div at bounding box center [547, 177] width 31 height 63
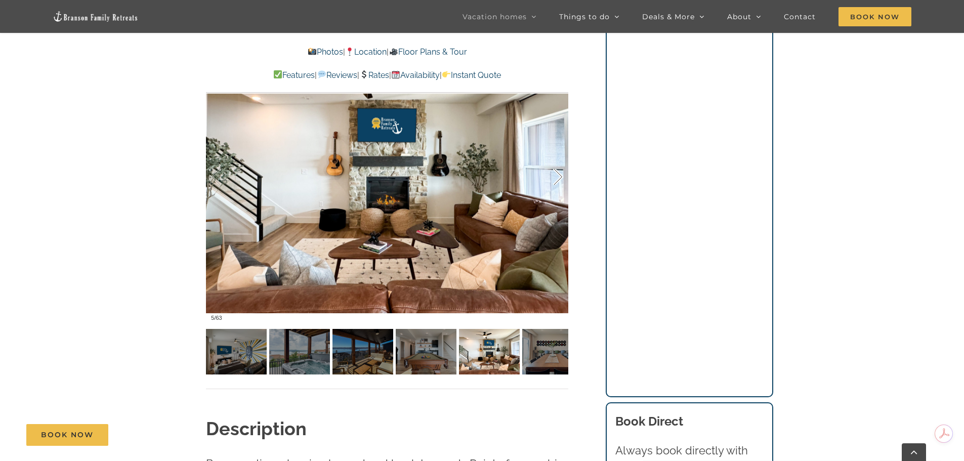
click at [560, 176] on div at bounding box center [547, 177] width 31 height 63
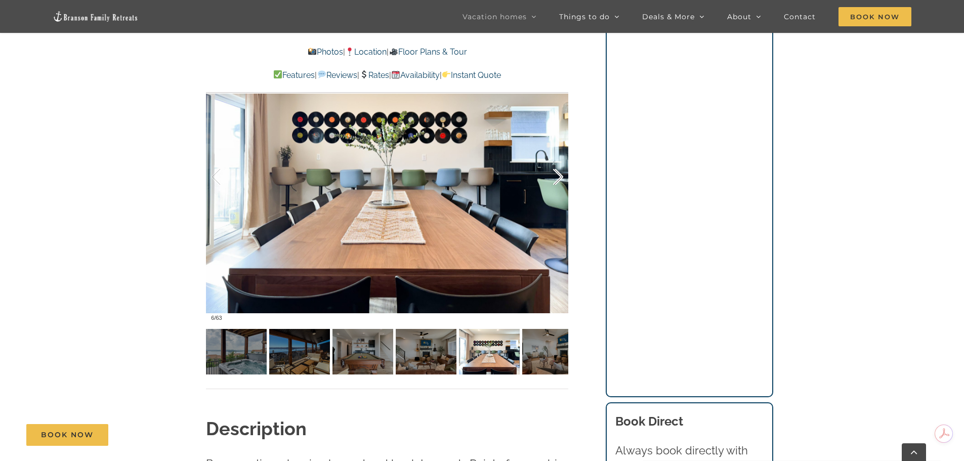
click at [560, 176] on div at bounding box center [547, 177] width 31 height 63
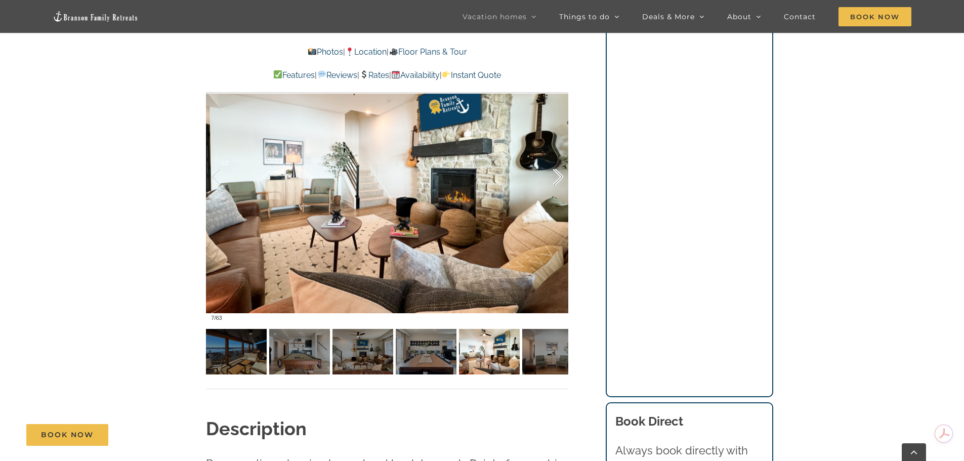
click at [560, 176] on div at bounding box center [547, 177] width 31 height 63
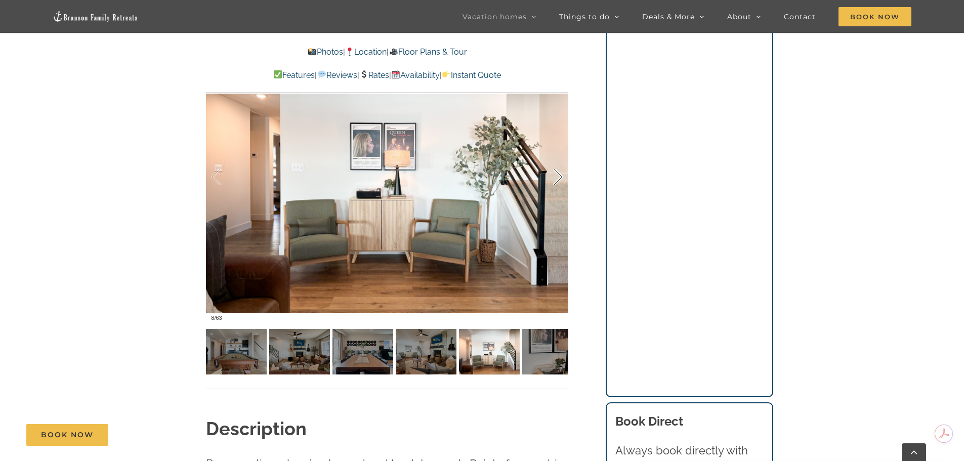
click at [560, 176] on div at bounding box center [547, 177] width 31 height 63
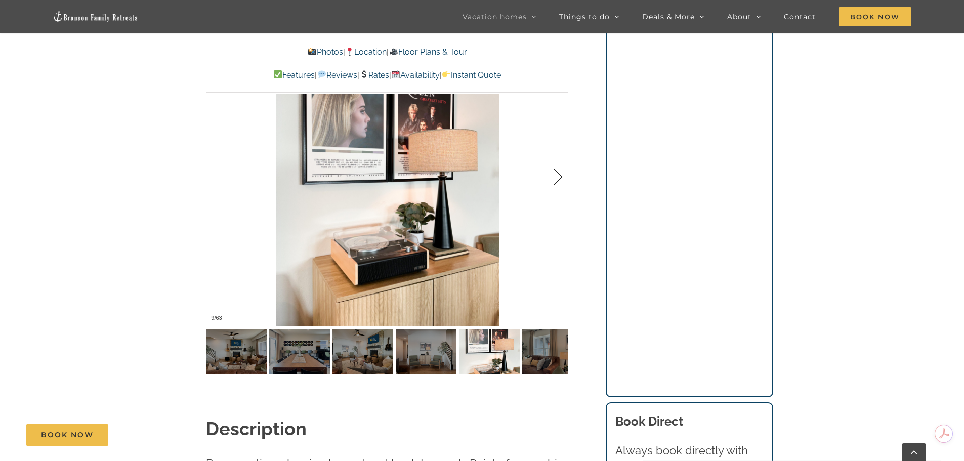
click at [560, 176] on div at bounding box center [547, 177] width 31 height 63
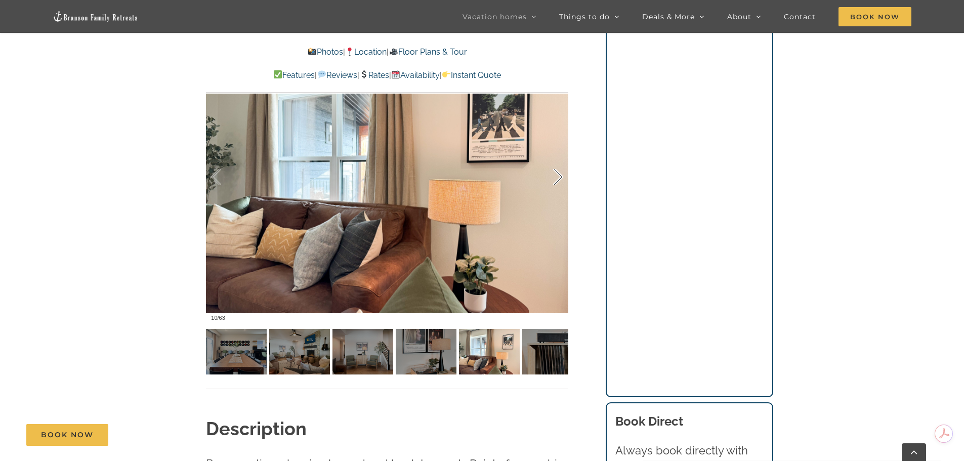
click at [560, 176] on div at bounding box center [547, 177] width 31 height 63
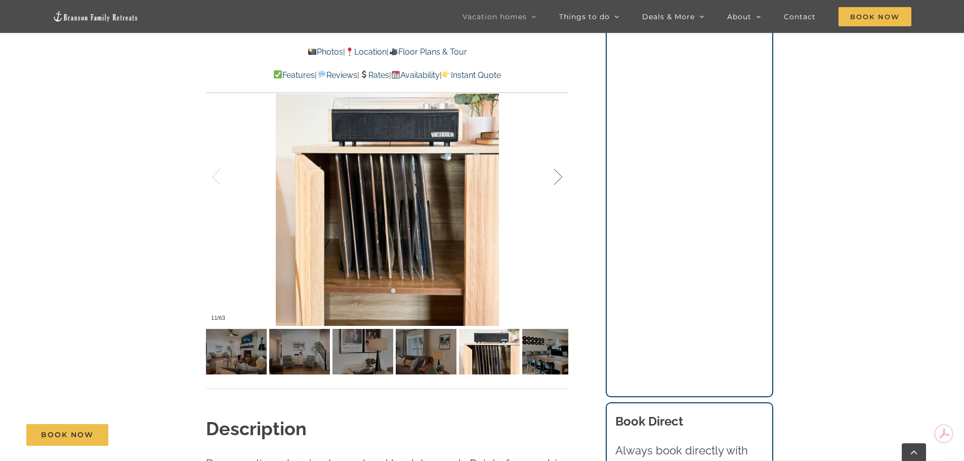
click at [560, 176] on div at bounding box center [547, 177] width 31 height 63
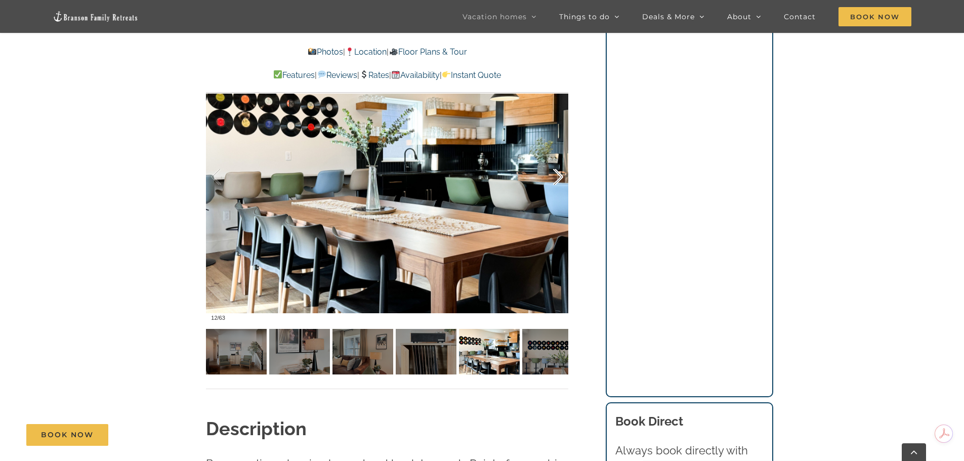
click at [560, 176] on div at bounding box center [547, 177] width 31 height 63
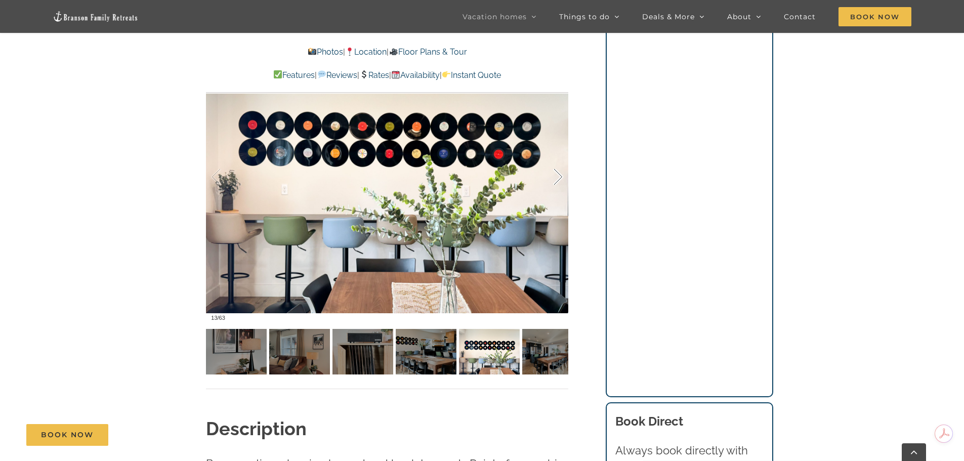
click at [560, 176] on div at bounding box center [547, 177] width 31 height 63
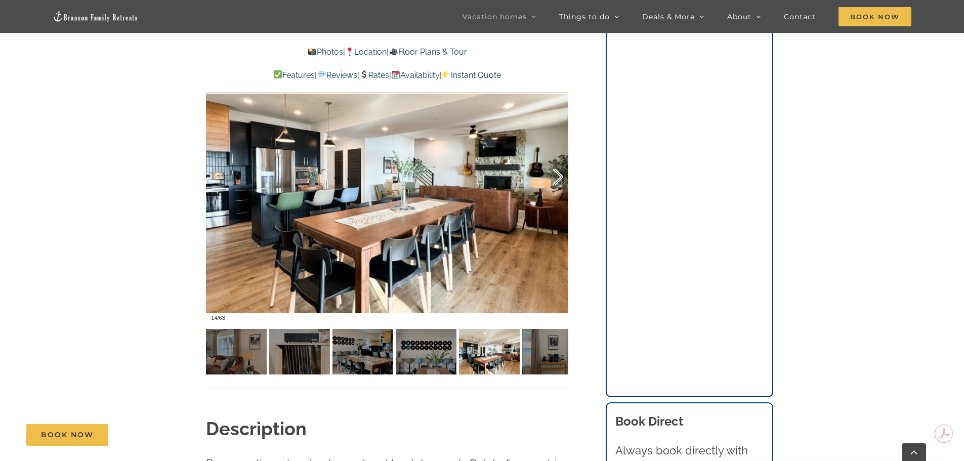
click at [560, 176] on div at bounding box center [547, 177] width 31 height 63
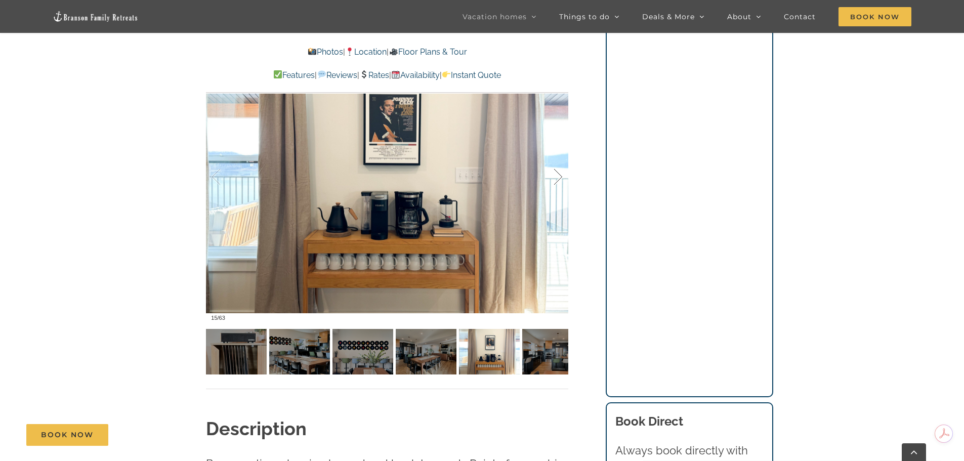
click at [560, 176] on div at bounding box center [547, 177] width 31 height 63
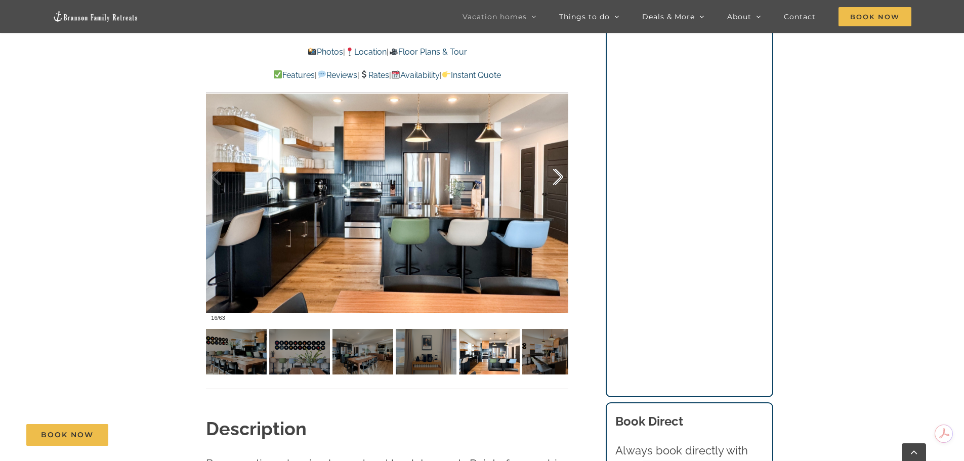
click at [560, 176] on div at bounding box center [547, 177] width 31 height 63
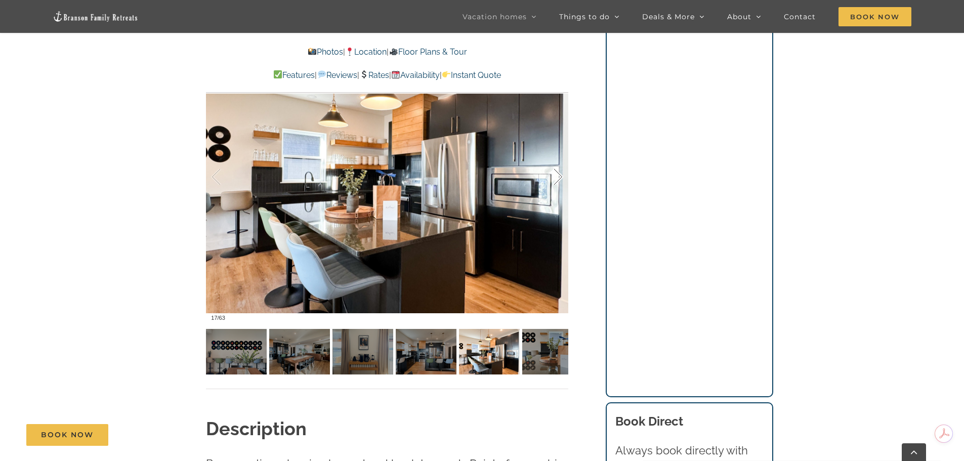
click at [560, 176] on div at bounding box center [547, 177] width 31 height 63
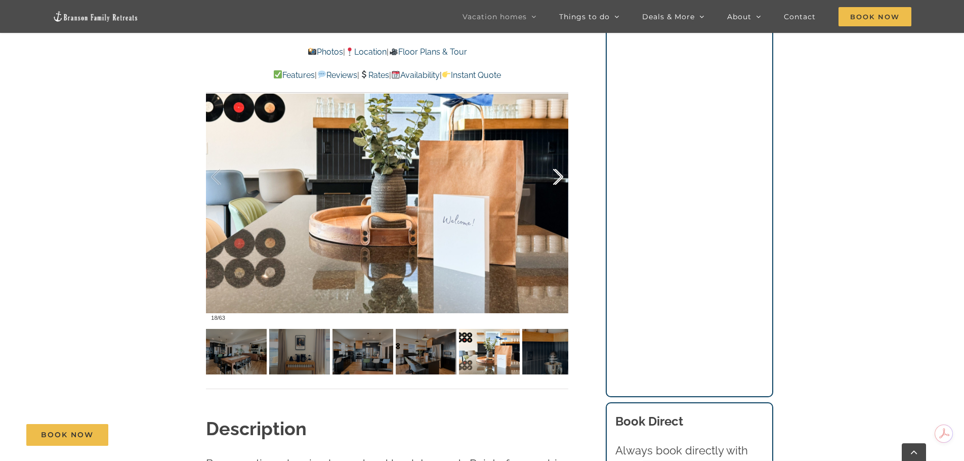
click at [560, 176] on div at bounding box center [547, 177] width 31 height 63
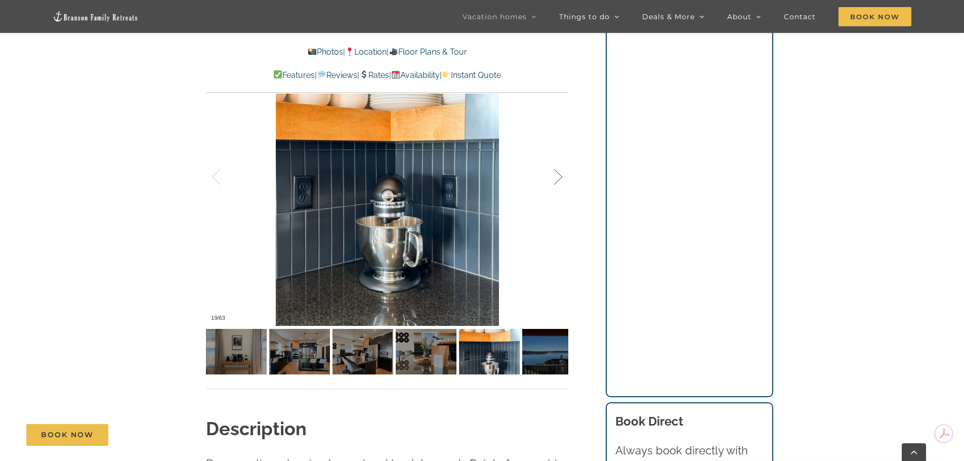
click at [560, 176] on div at bounding box center [547, 177] width 31 height 63
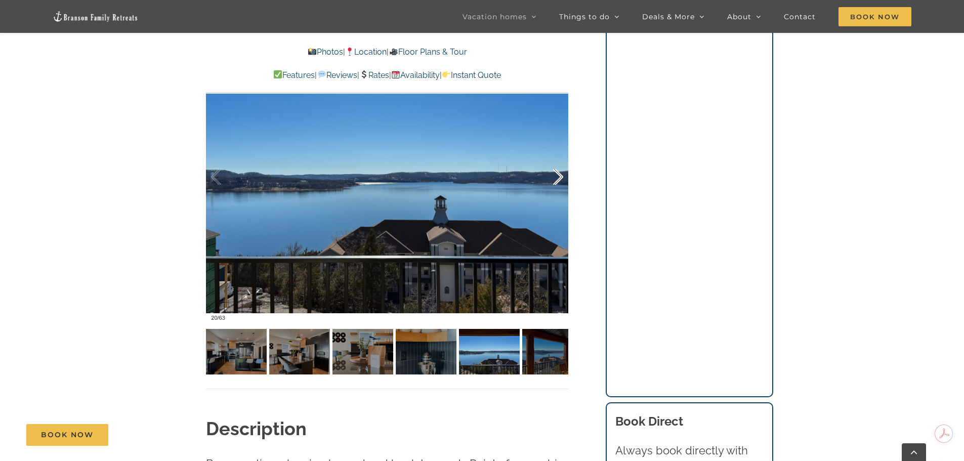
click at [560, 176] on div at bounding box center [547, 177] width 31 height 63
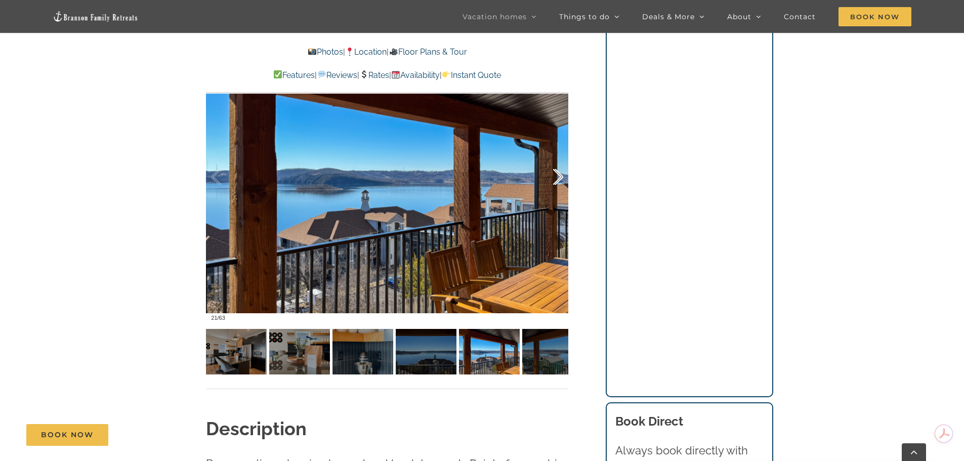
click at [560, 176] on div at bounding box center [547, 177] width 31 height 63
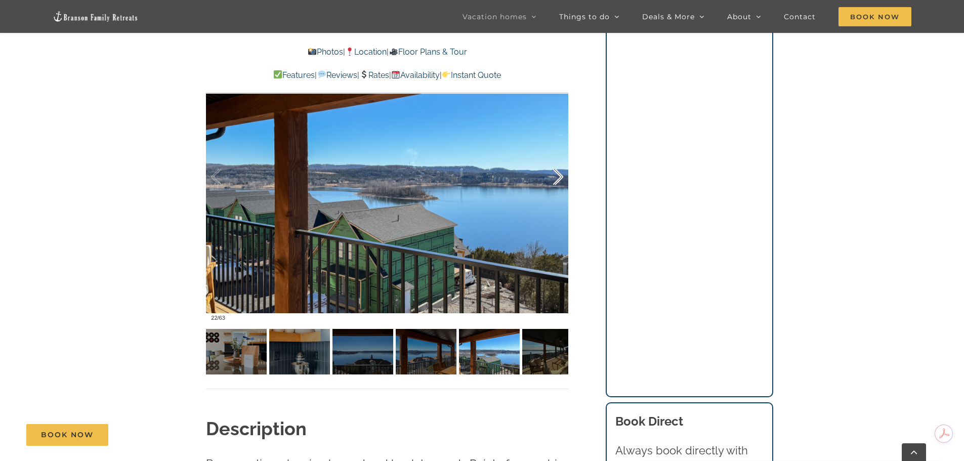
click at [560, 176] on div at bounding box center [547, 177] width 31 height 63
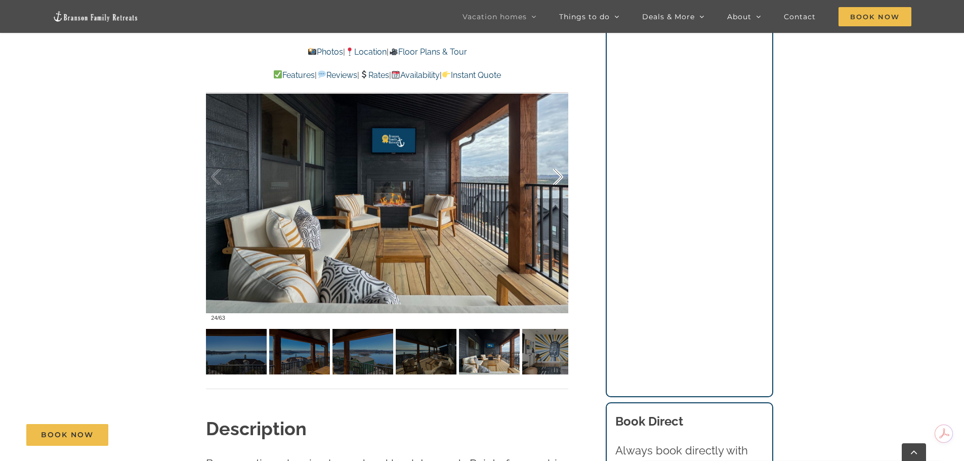
click at [560, 176] on div at bounding box center [547, 177] width 31 height 63
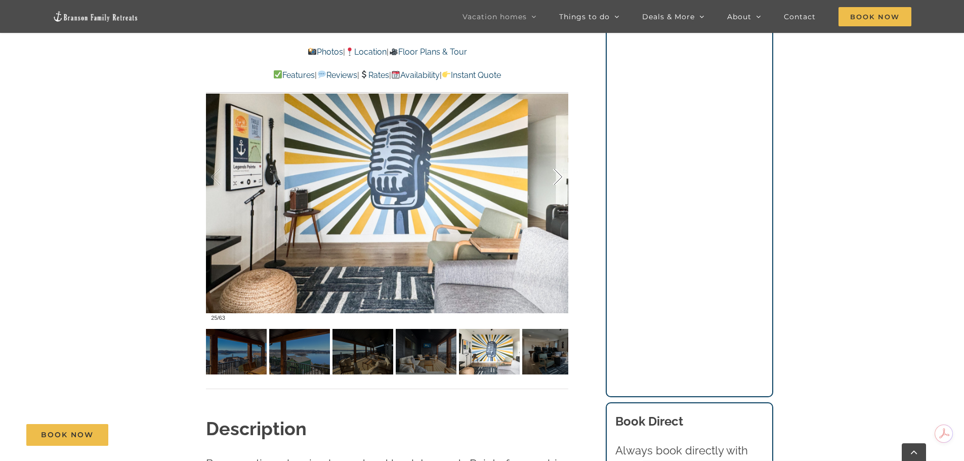
click at [560, 176] on div at bounding box center [547, 177] width 31 height 63
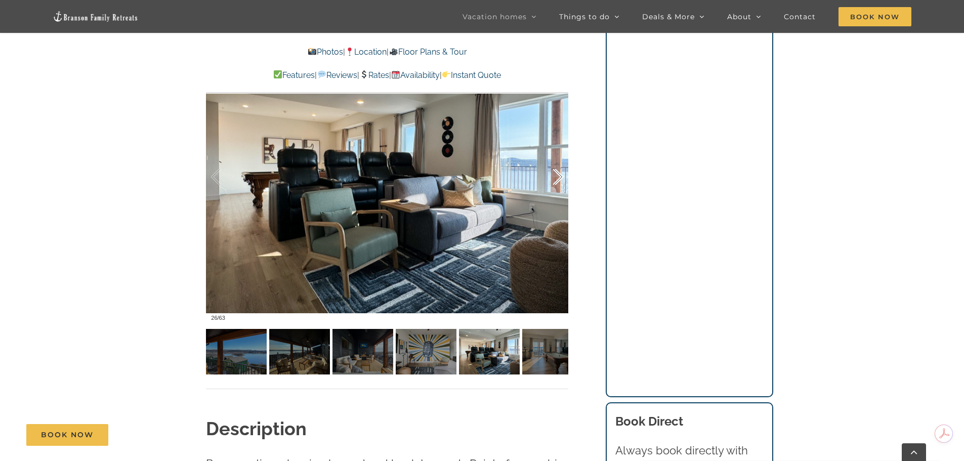
click at [560, 176] on div at bounding box center [547, 177] width 31 height 63
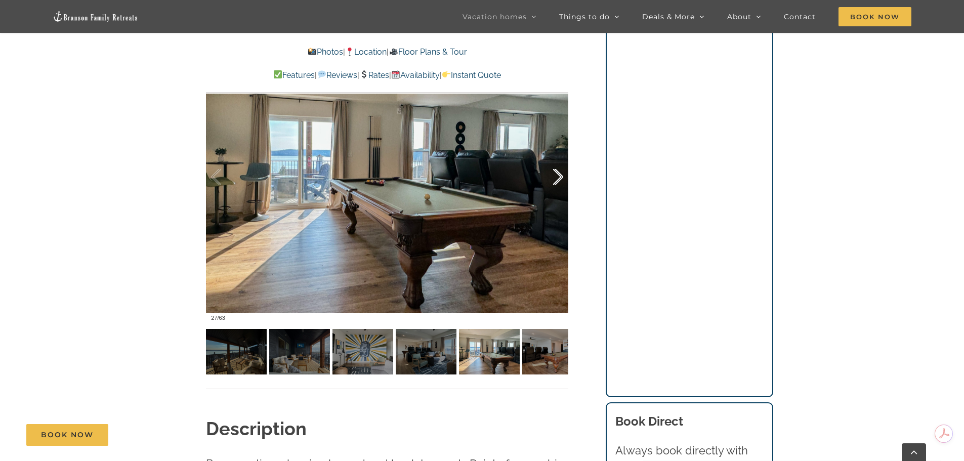
click at [560, 176] on div at bounding box center [547, 177] width 31 height 63
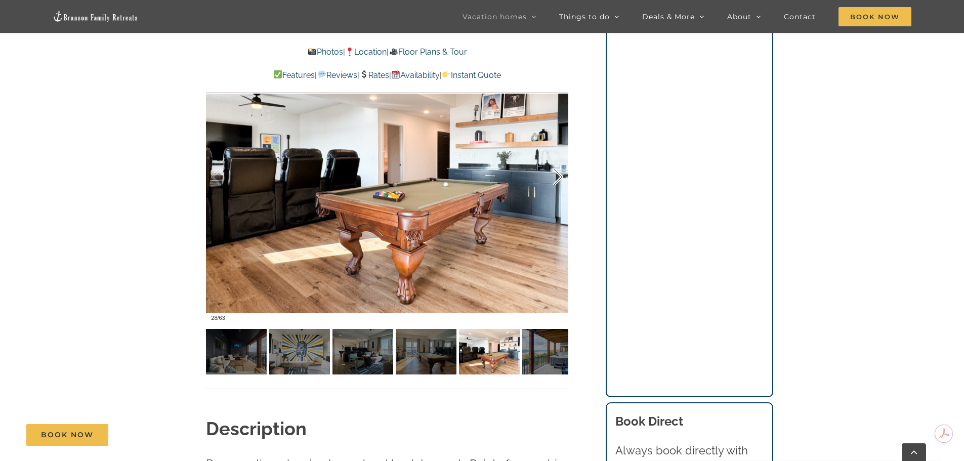
click at [560, 176] on div at bounding box center [547, 177] width 31 height 63
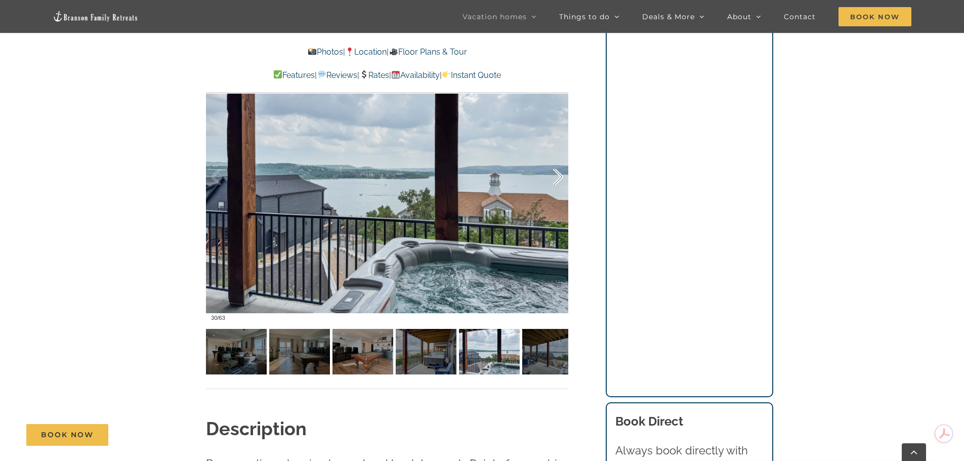
click at [560, 176] on div at bounding box center [547, 177] width 31 height 63
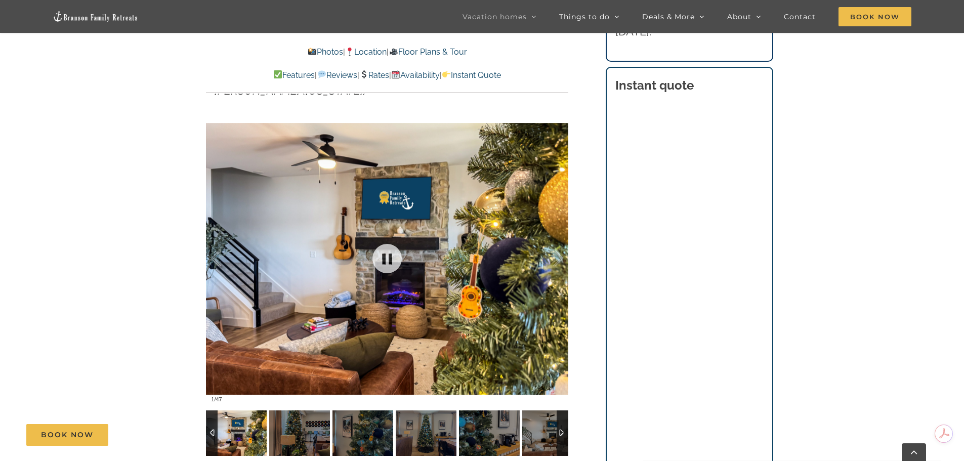
scroll to position [709, 0]
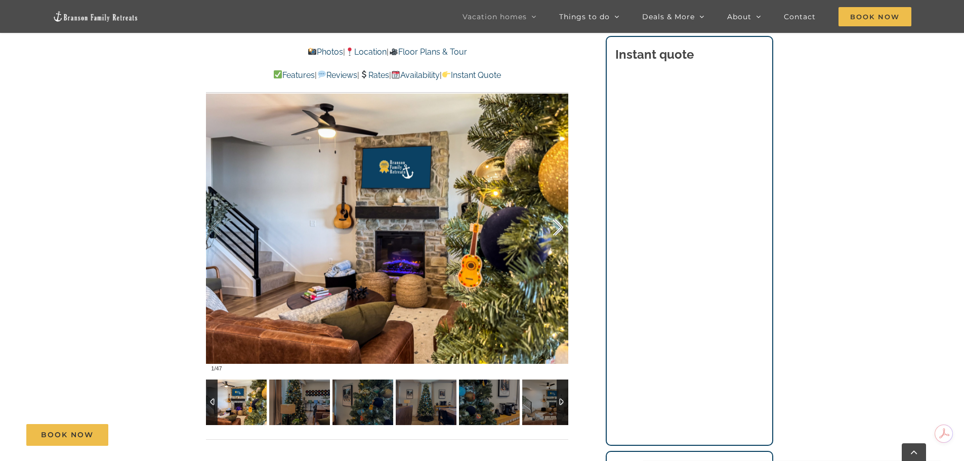
click at [555, 221] on div at bounding box center [547, 227] width 31 height 63
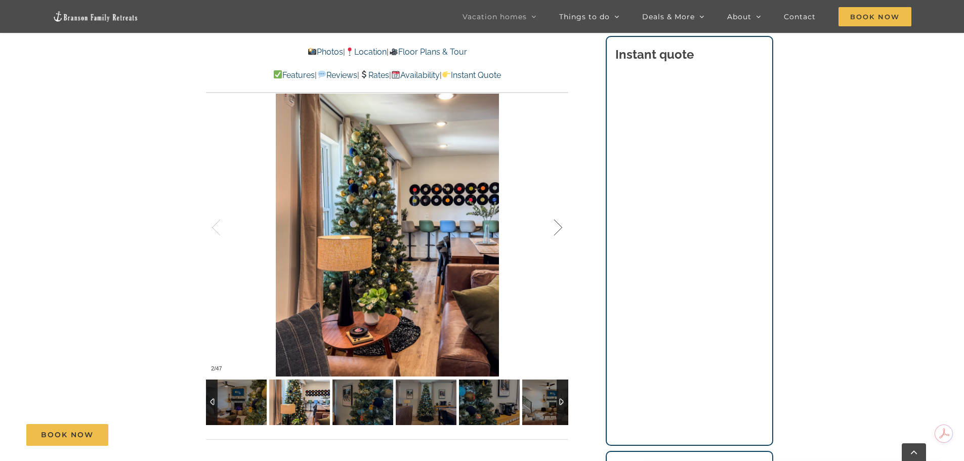
click at [555, 221] on div at bounding box center [547, 227] width 31 height 63
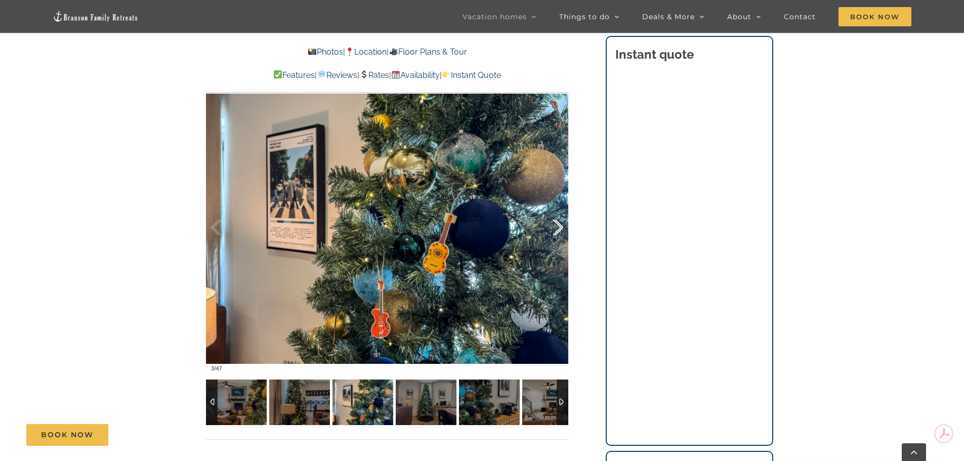
click at [555, 221] on div at bounding box center [547, 227] width 31 height 63
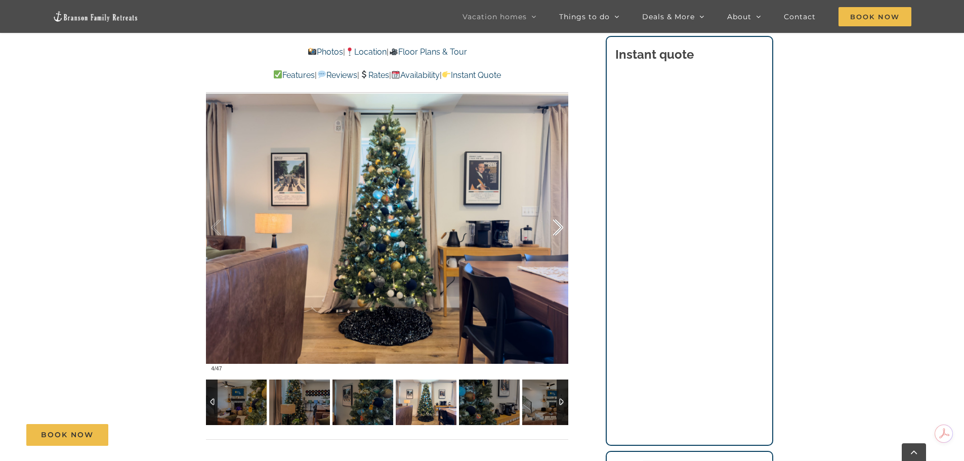
click at [555, 221] on div at bounding box center [547, 227] width 31 height 63
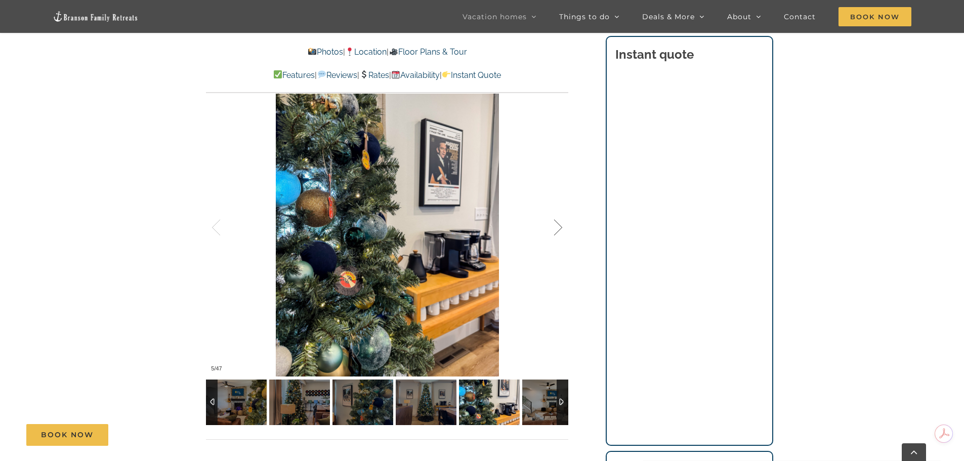
click at [555, 221] on div at bounding box center [547, 227] width 31 height 63
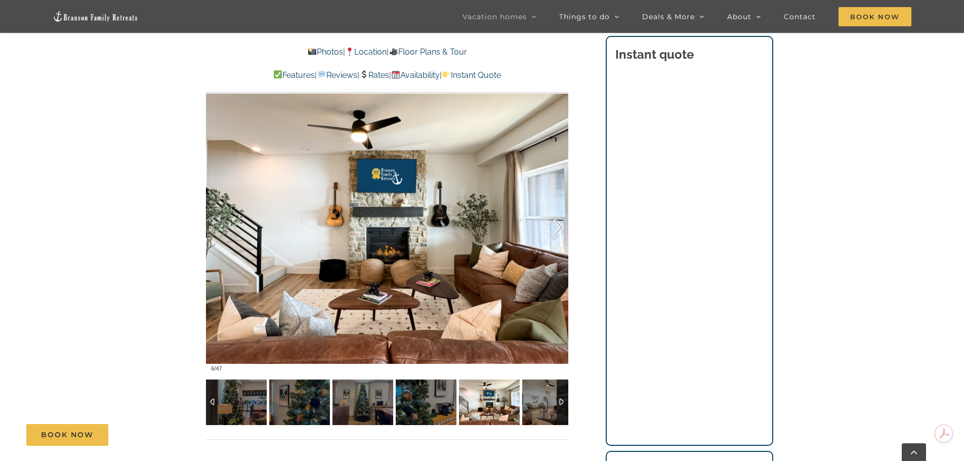
click at [555, 221] on div at bounding box center [547, 227] width 31 height 63
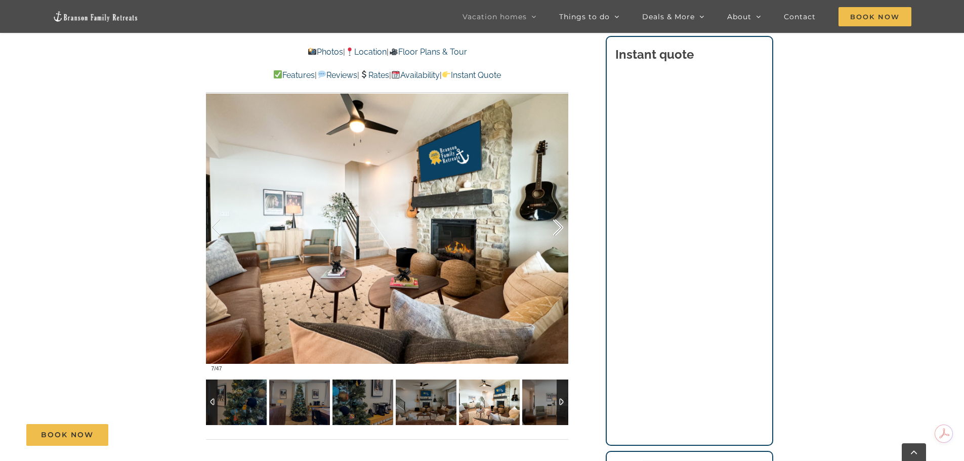
click at [555, 221] on div at bounding box center [547, 227] width 31 height 63
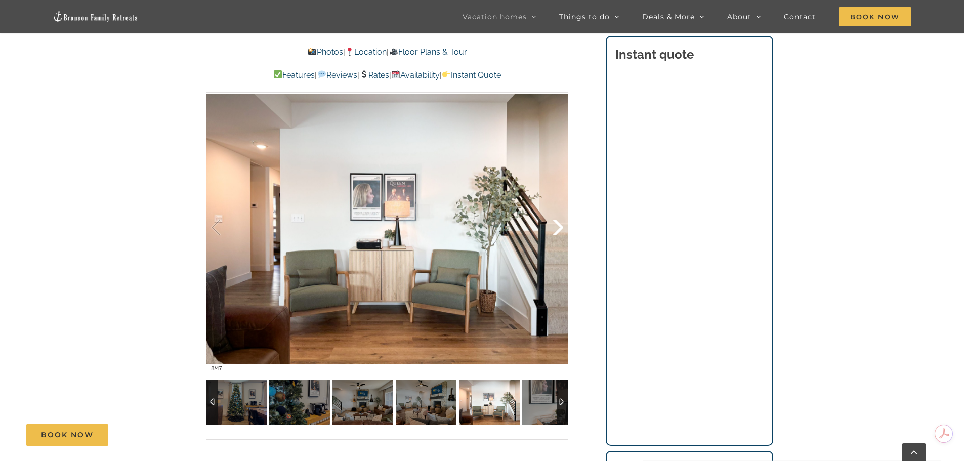
click at [555, 221] on div at bounding box center [547, 227] width 31 height 63
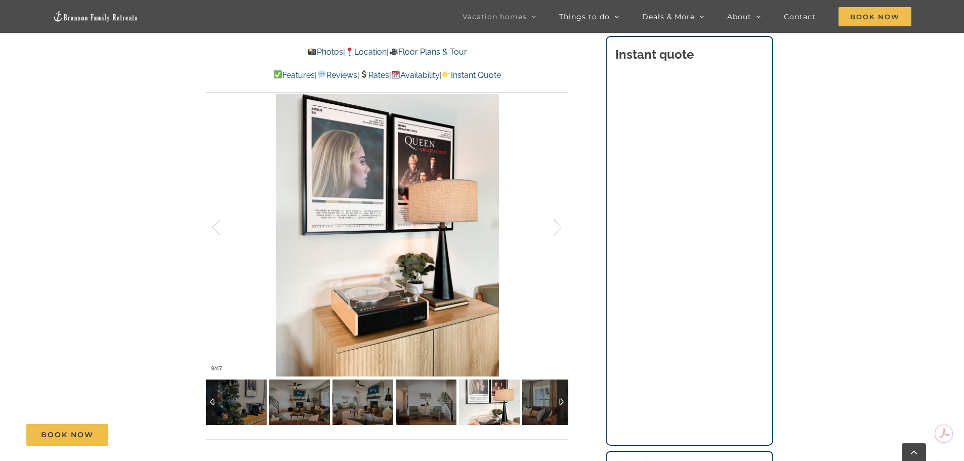
click at [555, 221] on div at bounding box center [547, 227] width 31 height 63
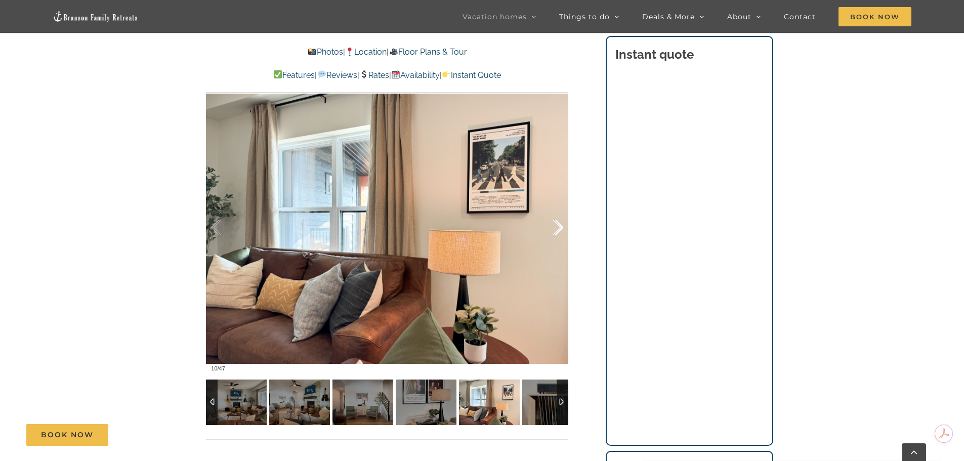
click at [555, 221] on div at bounding box center [547, 227] width 31 height 63
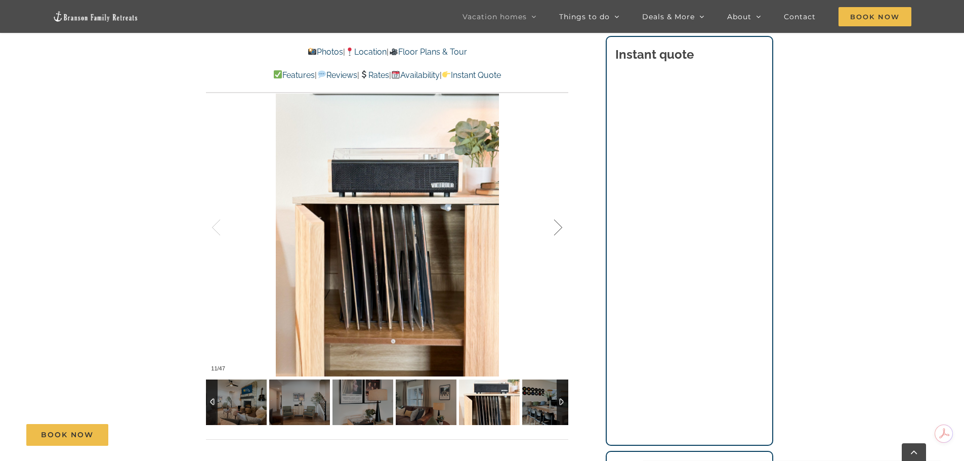
click at [555, 221] on div at bounding box center [547, 227] width 31 height 63
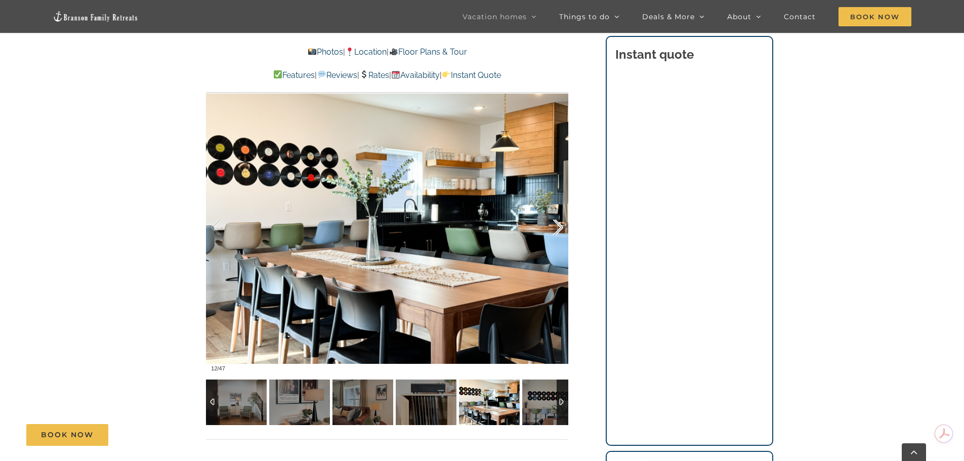
click at [555, 221] on div at bounding box center [547, 227] width 31 height 63
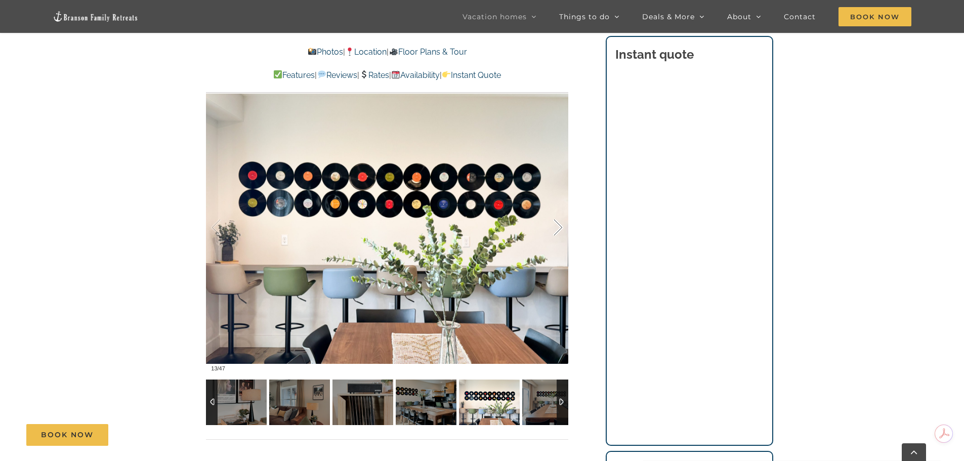
click at [556, 221] on div at bounding box center [547, 227] width 31 height 63
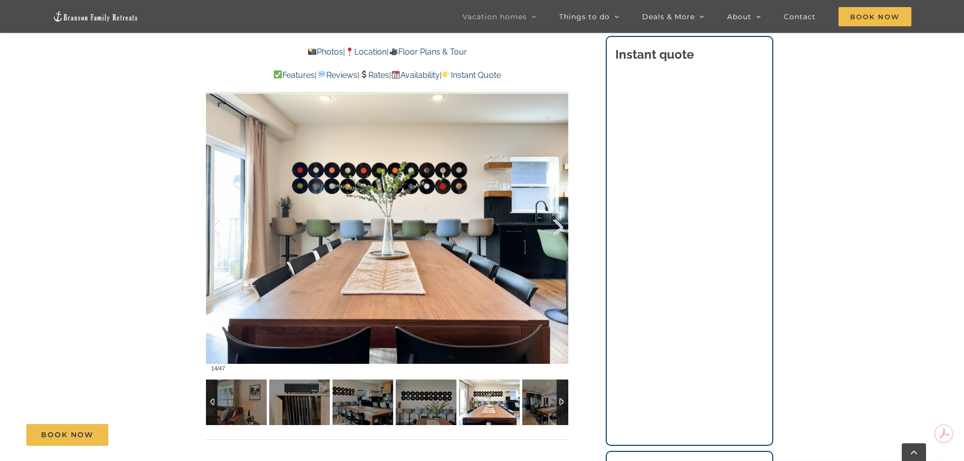
click at [556, 221] on div at bounding box center [547, 227] width 31 height 63
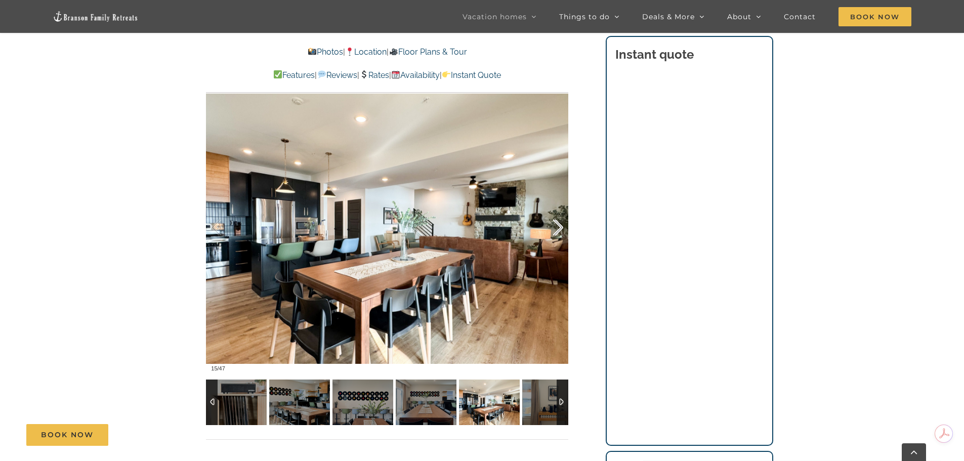
click at [556, 221] on div at bounding box center [547, 227] width 31 height 63
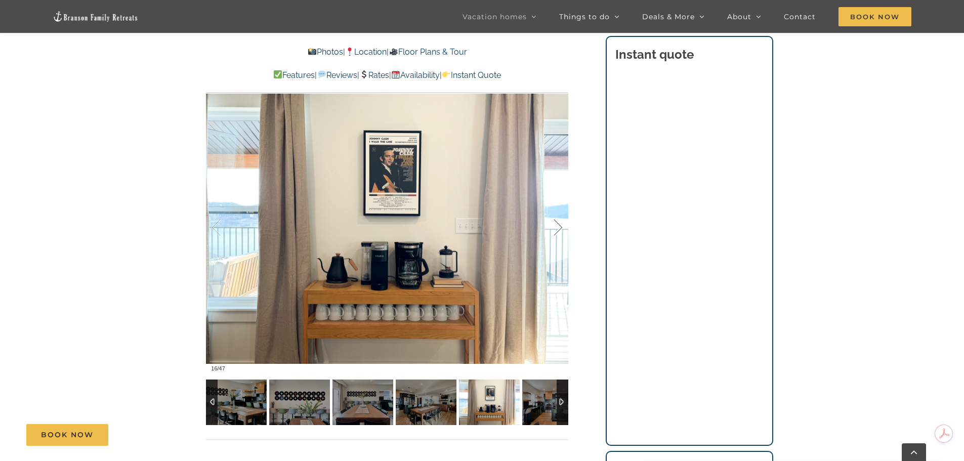
click at [556, 221] on div at bounding box center [547, 227] width 31 height 63
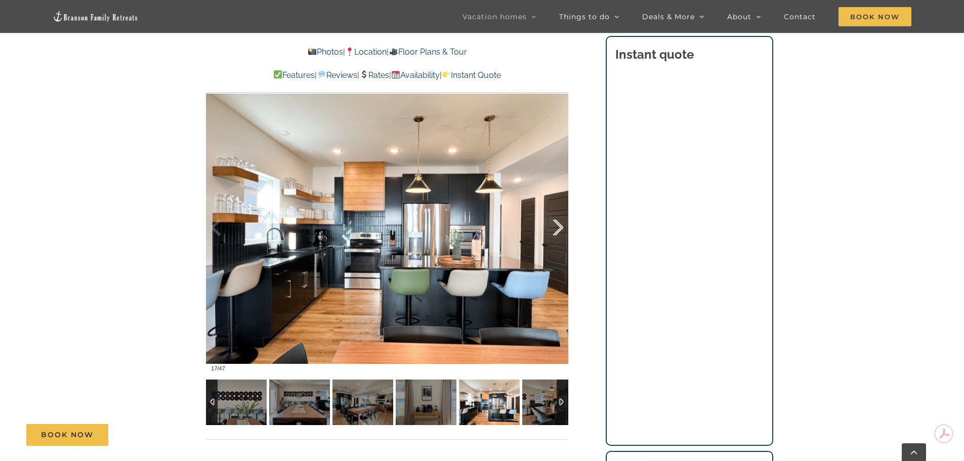
click at [556, 221] on div at bounding box center [547, 227] width 31 height 63
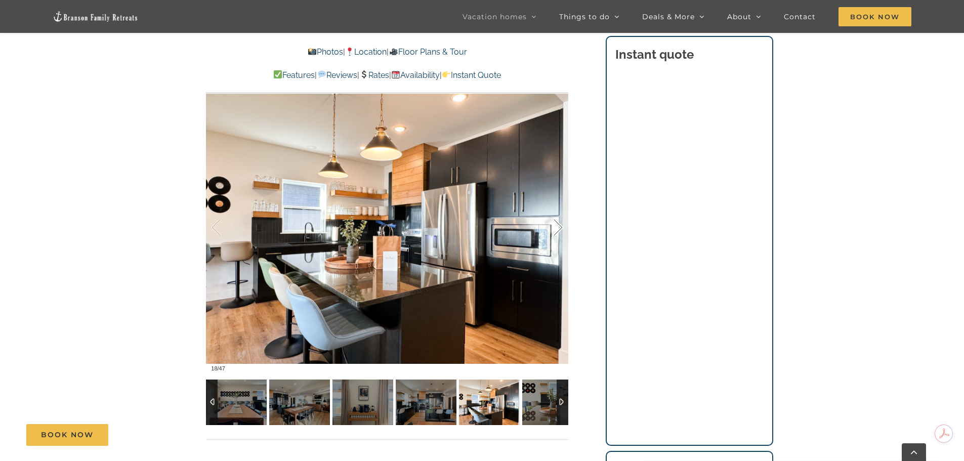
click at [556, 221] on div at bounding box center [547, 227] width 31 height 63
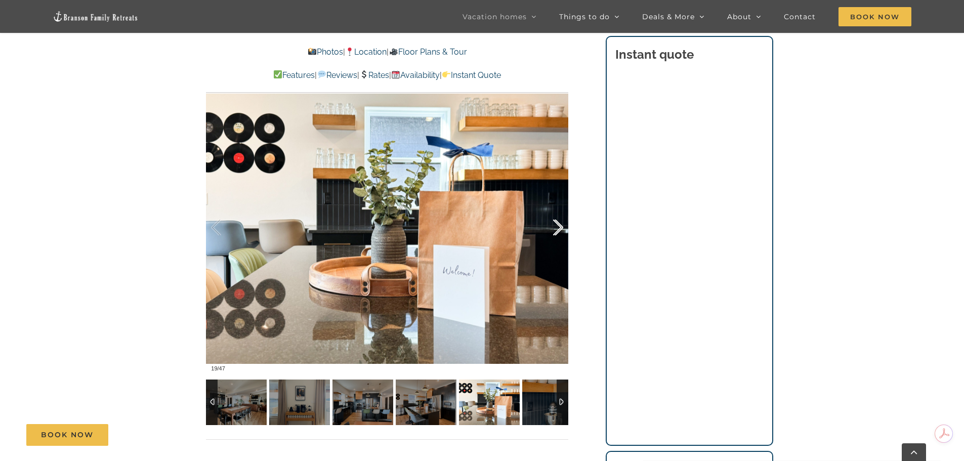
click at [556, 221] on div at bounding box center [547, 227] width 31 height 63
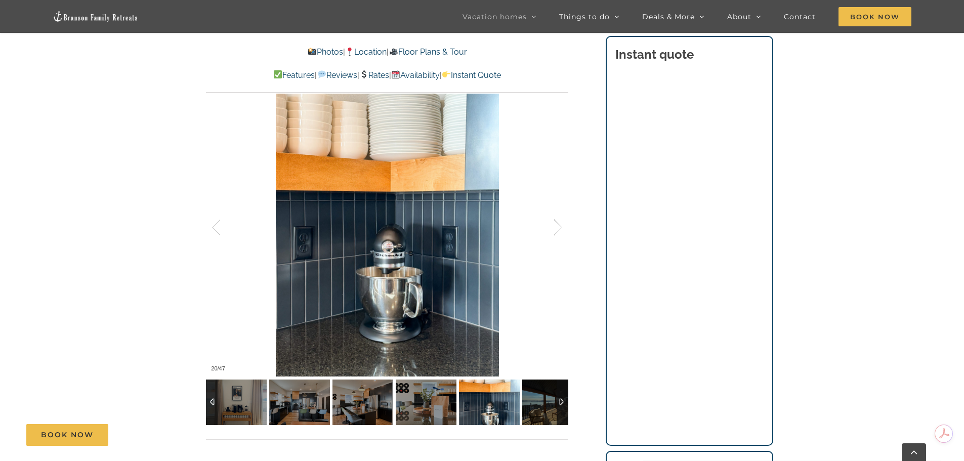
click at [556, 221] on div at bounding box center [547, 227] width 31 height 63
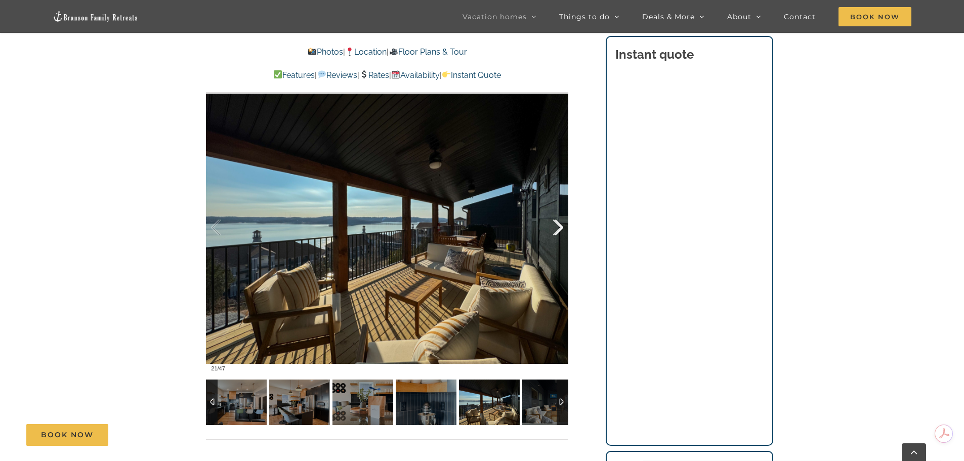
click at [556, 221] on div at bounding box center [547, 227] width 31 height 63
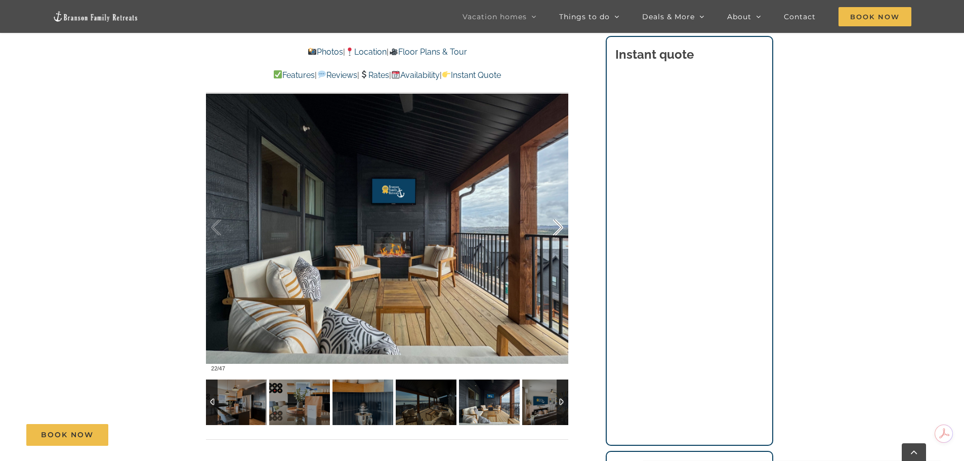
click at [556, 221] on div at bounding box center [547, 227] width 31 height 63
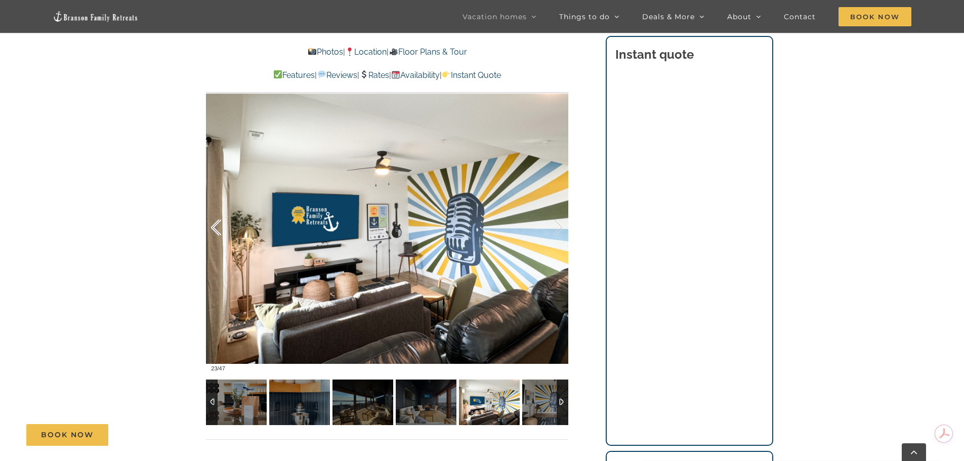
click at [218, 226] on div at bounding box center [226, 227] width 31 height 63
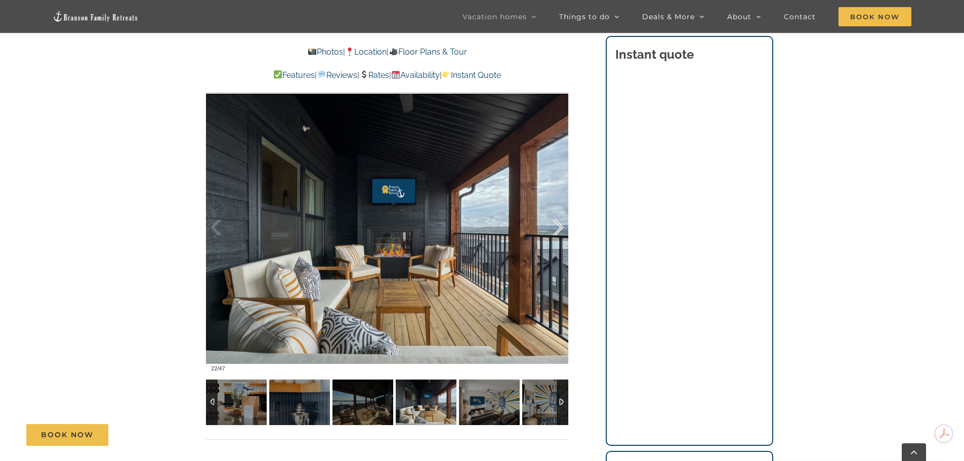
click at [558, 225] on div at bounding box center [547, 227] width 31 height 63
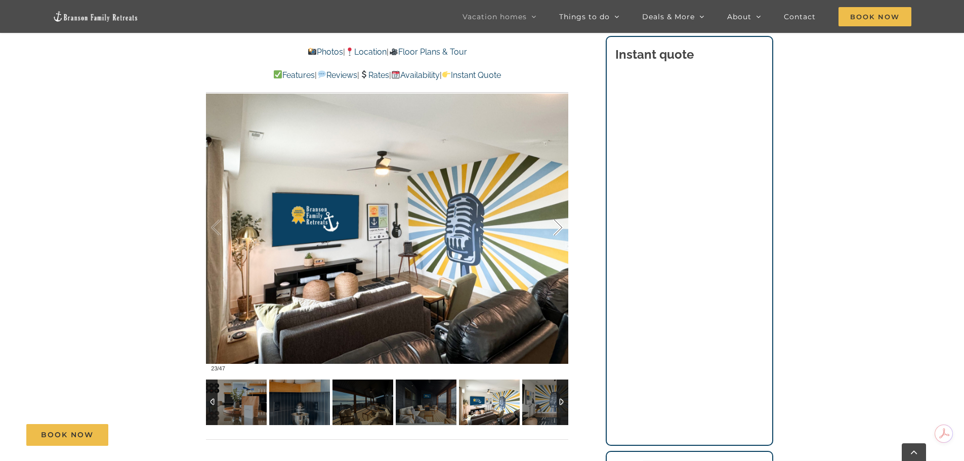
click at [558, 225] on div at bounding box center [547, 227] width 31 height 63
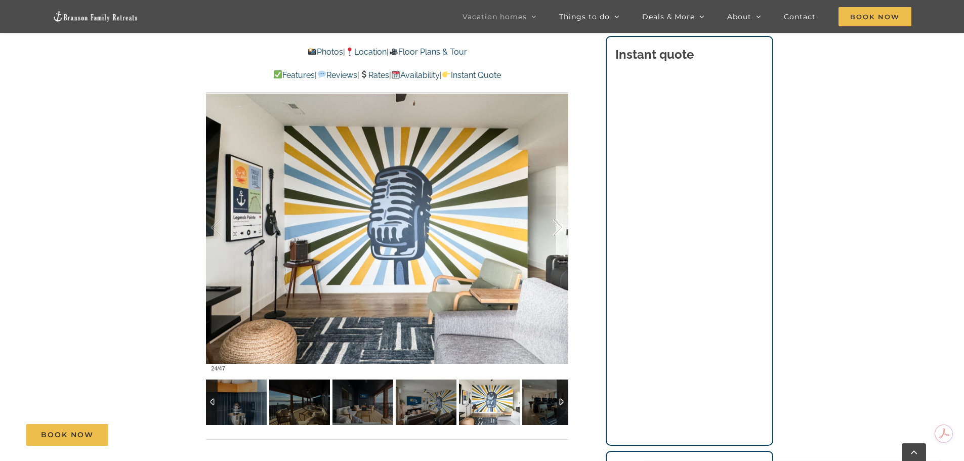
click at [558, 225] on div at bounding box center [547, 227] width 31 height 63
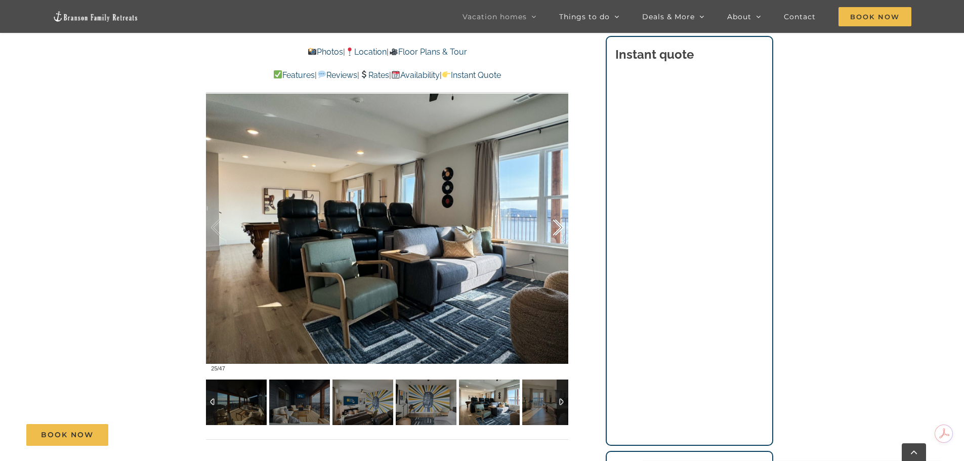
click at [558, 225] on div at bounding box center [547, 227] width 31 height 63
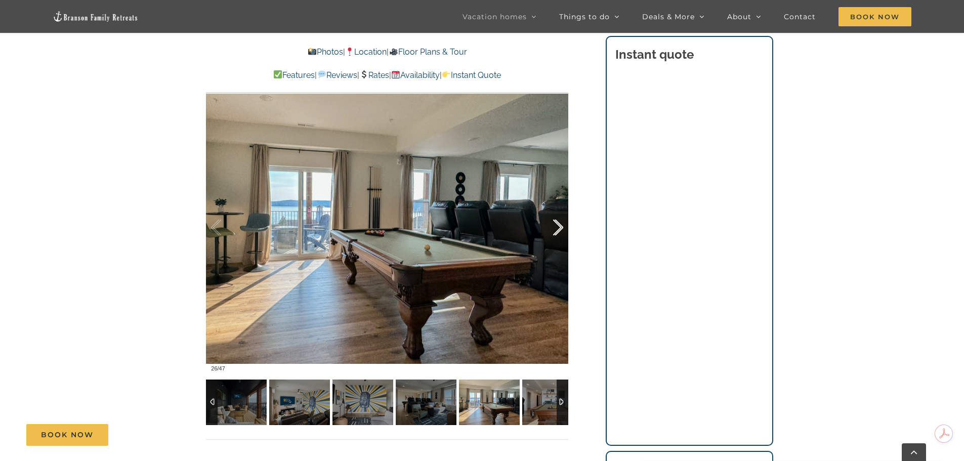
click at [558, 225] on div at bounding box center [547, 227] width 31 height 63
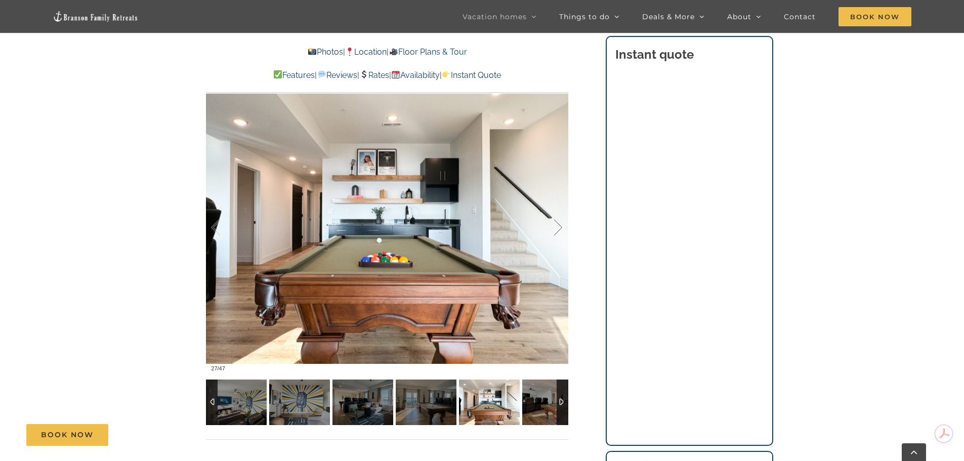
click at [558, 225] on div at bounding box center [547, 227] width 31 height 63
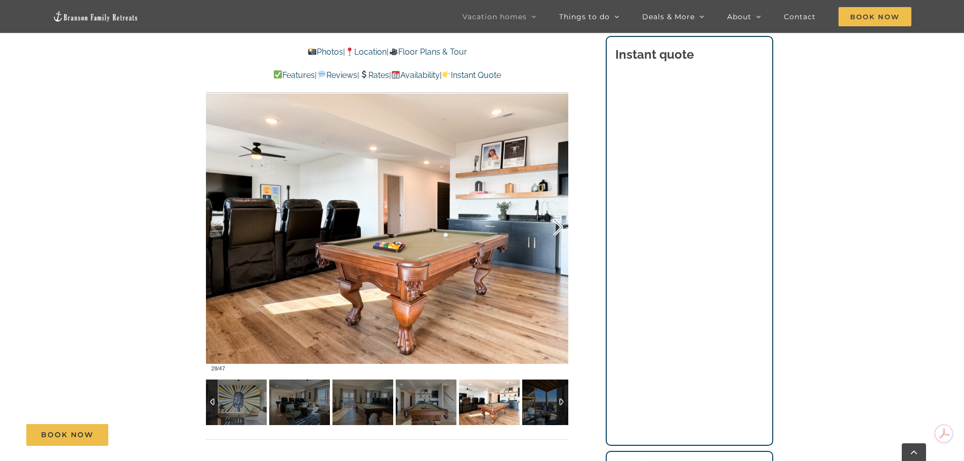
click at [558, 225] on div at bounding box center [547, 227] width 31 height 63
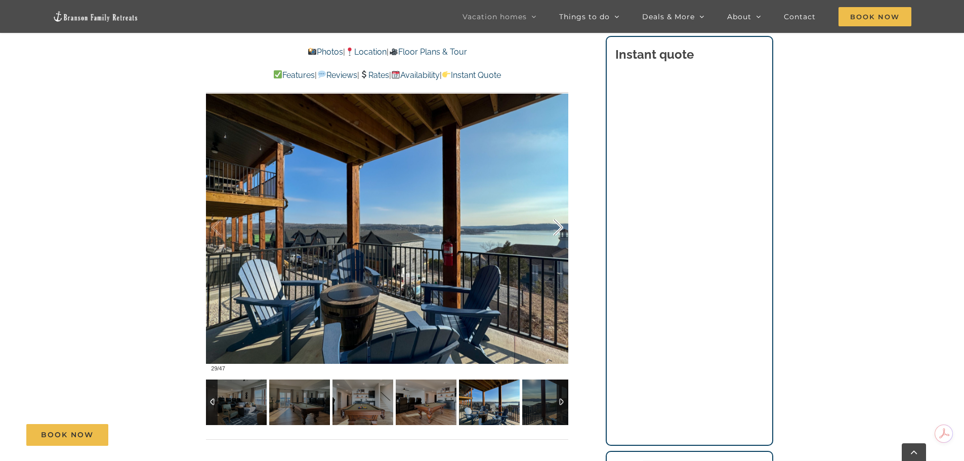
click at [558, 225] on div at bounding box center [547, 227] width 31 height 63
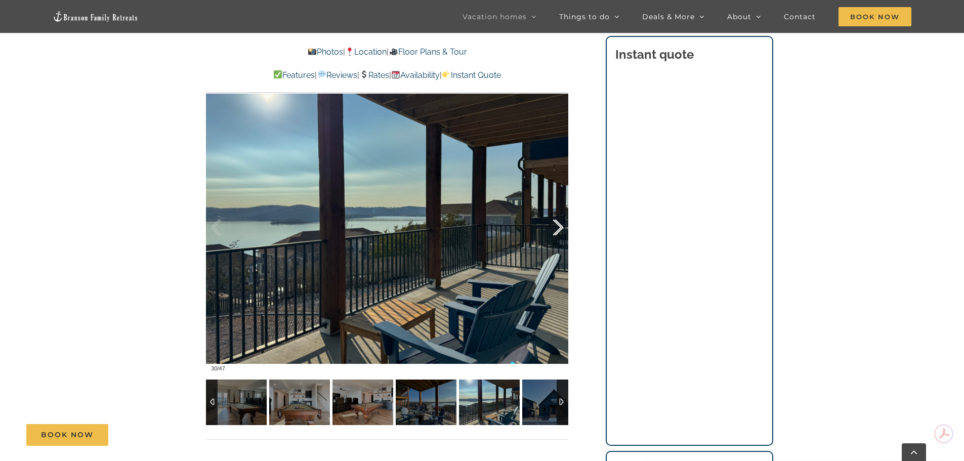
click at [558, 225] on div at bounding box center [547, 227] width 31 height 63
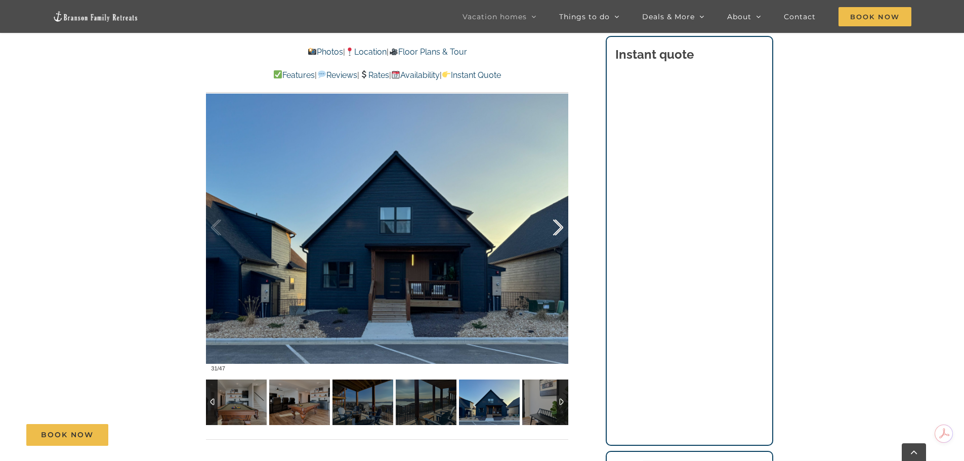
click at [558, 225] on div at bounding box center [547, 227] width 31 height 63
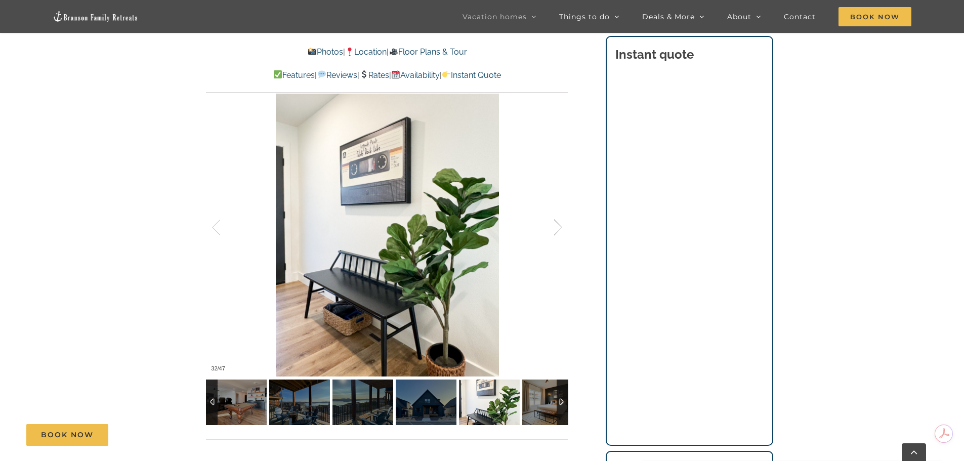
click at [558, 225] on div at bounding box center [547, 227] width 31 height 63
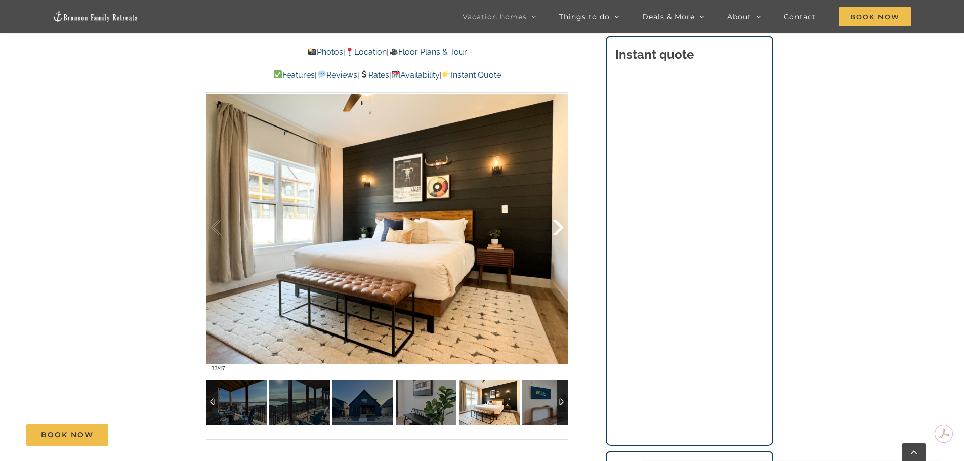
click at [558, 225] on div at bounding box center [547, 227] width 31 height 63
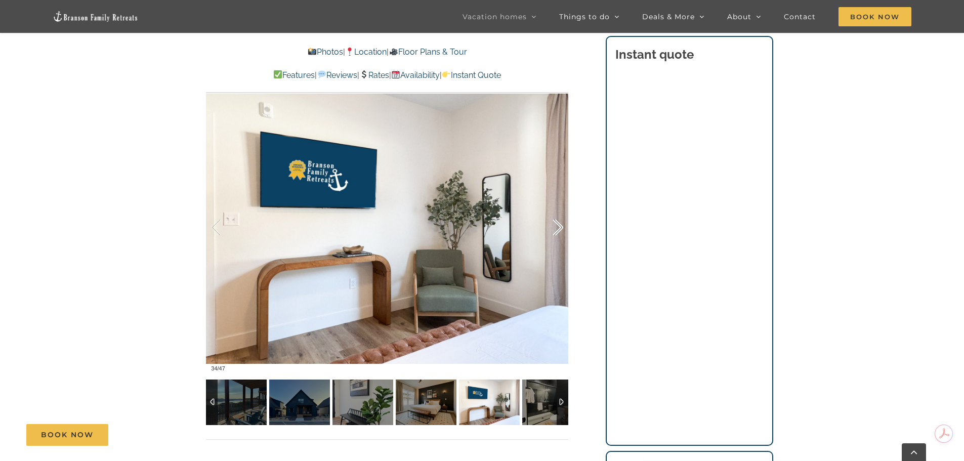
click at [558, 225] on div at bounding box center [547, 227] width 31 height 63
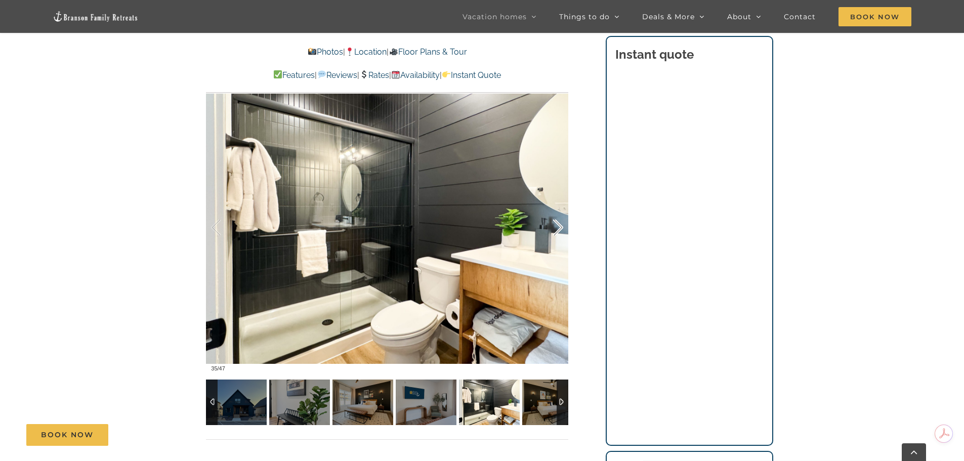
click at [558, 225] on div at bounding box center [547, 227] width 31 height 63
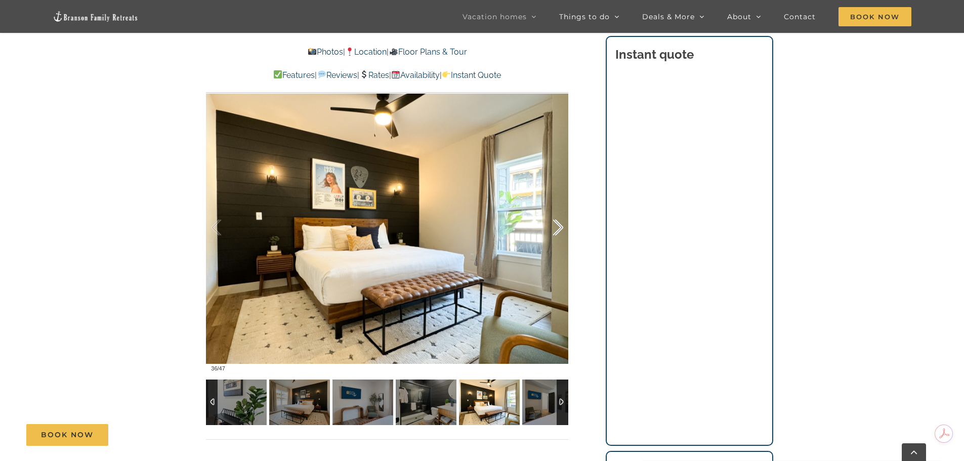
click at [558, 225] on div at bounding box center [547, 227] width 31 height 63
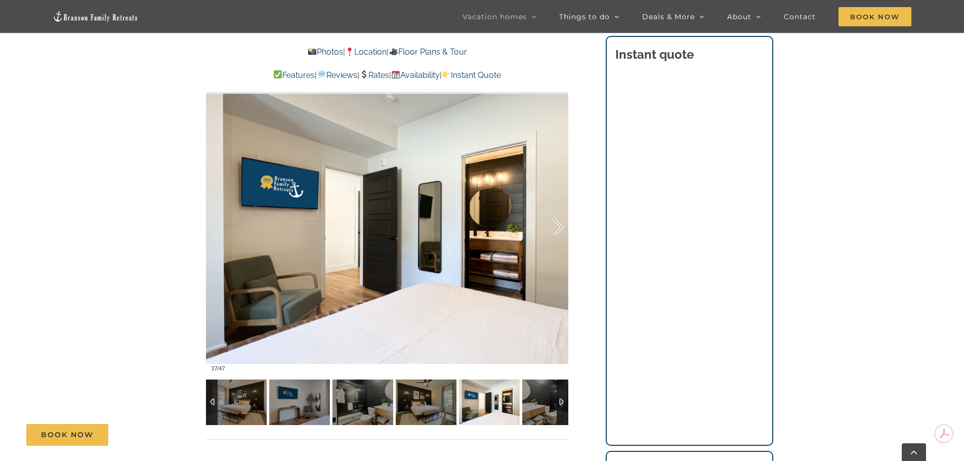
click at [558, 225] on div at bounding box center [547, 227] width 31 height 63
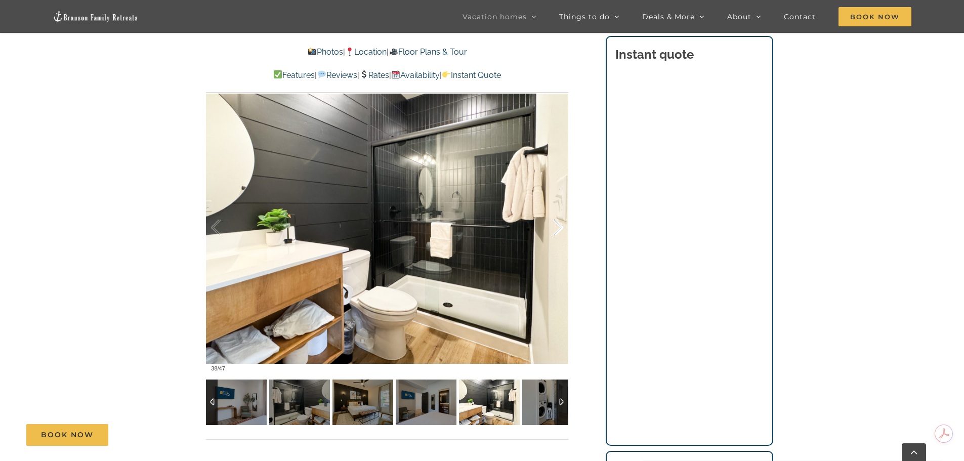
click at [558, 225] on div at bounding box center [547, 227] width 31 height 63
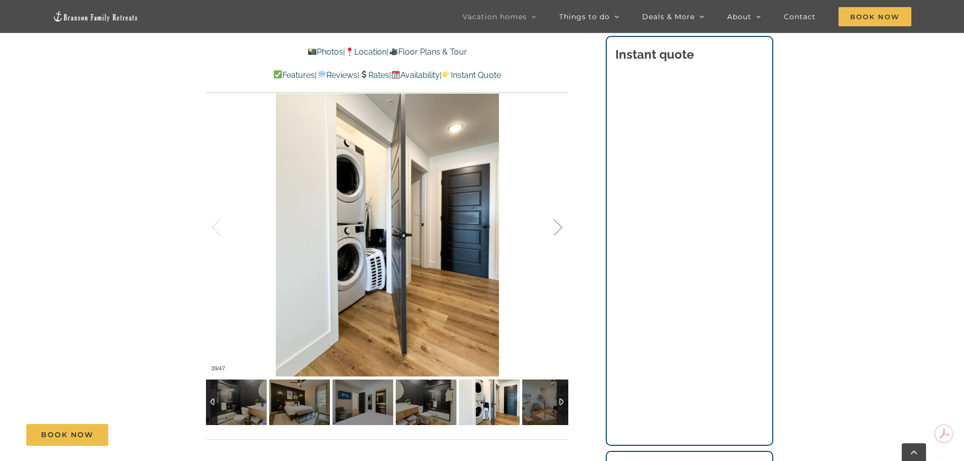
click at [558, 225] on div at bounding box center [547, 227] width 31 height 63
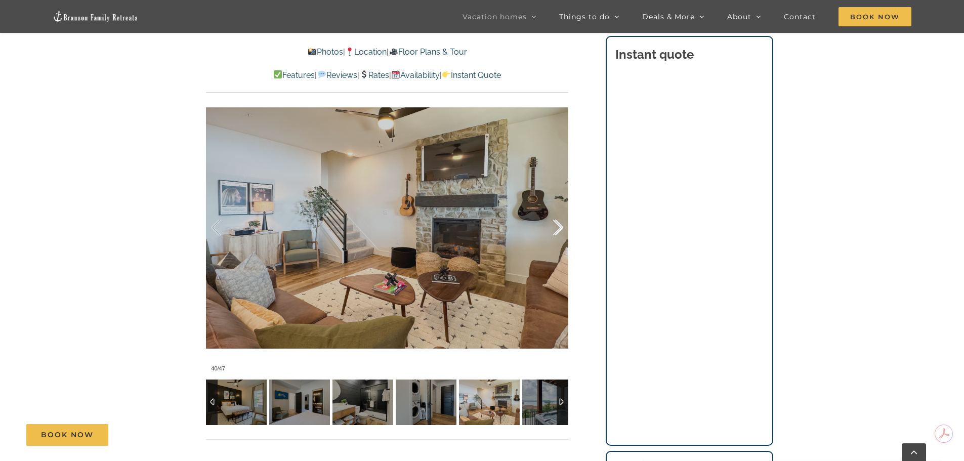
click at [558, 225] on div at bounding box center [547, 227] width 31 height 63
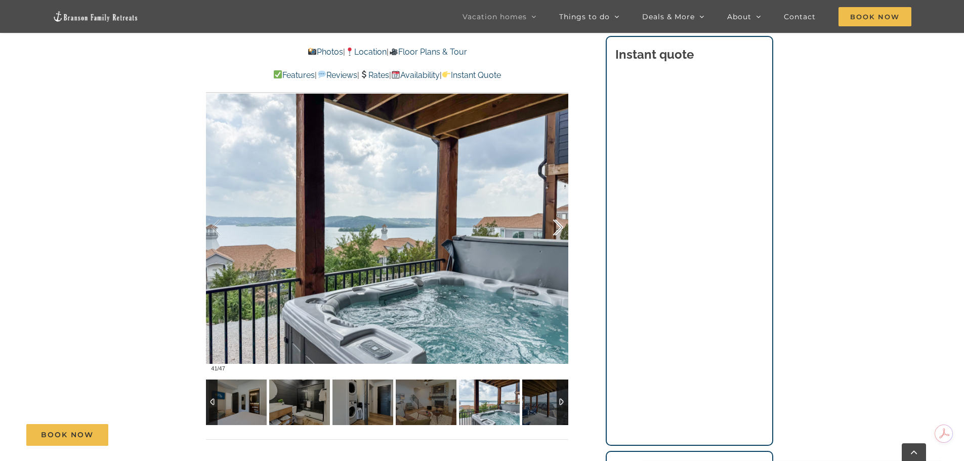
click at [558, 225] on div at bounding box center [547, 227] width 31 height 63
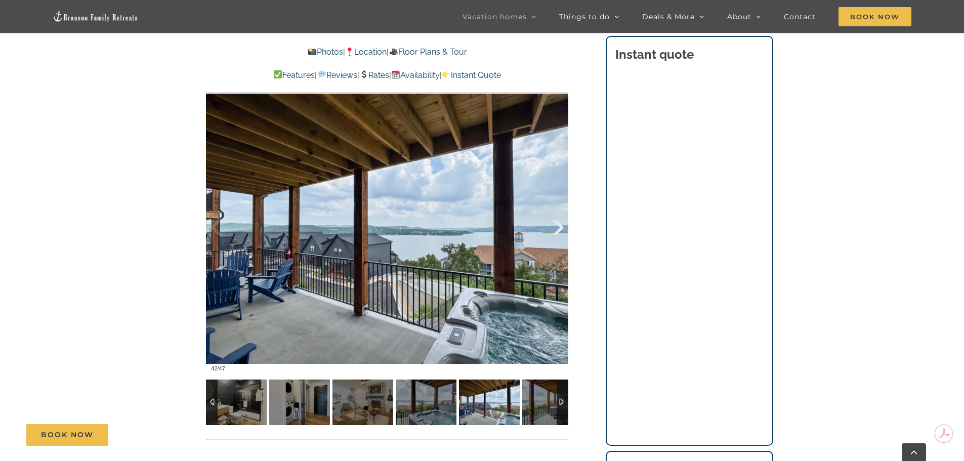
click at [558, 225] on div at bounding box center [547, 227] width 31 height 63
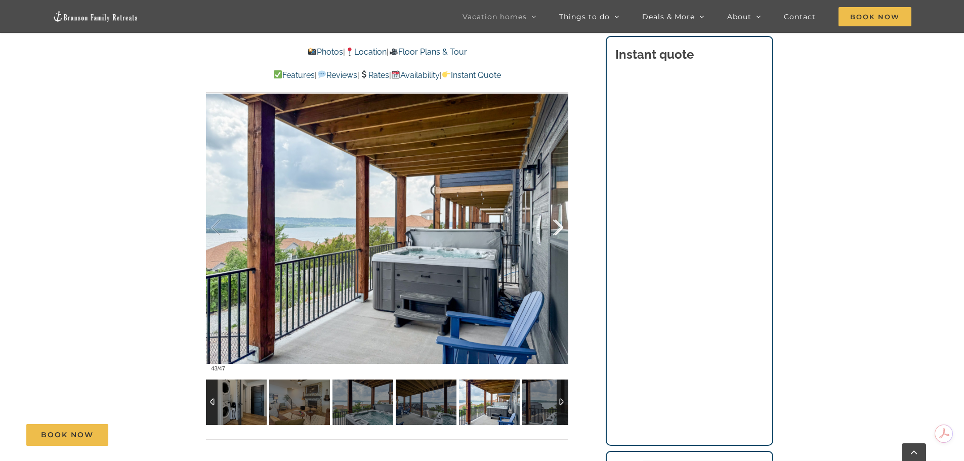
click at [558, 225] on div at bounding box center [547, 227] width 31 height 63
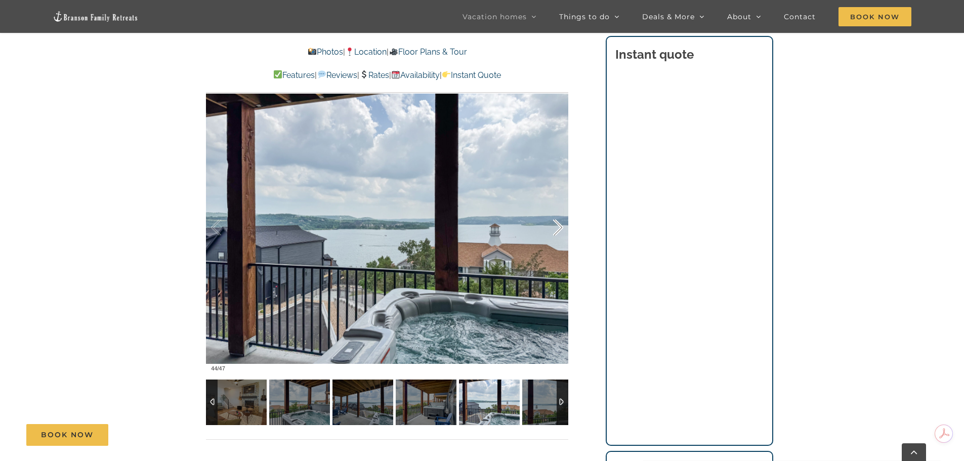
click at [558, 225] on div at bounding box center [547, 227] width 31 height 63
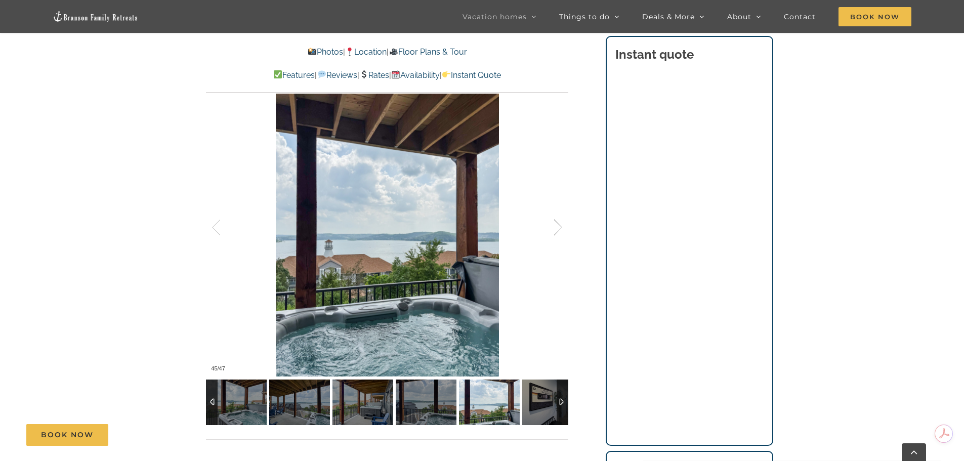
click at [558, 225] on div at bounding box center [547, 227] width 31 height 63
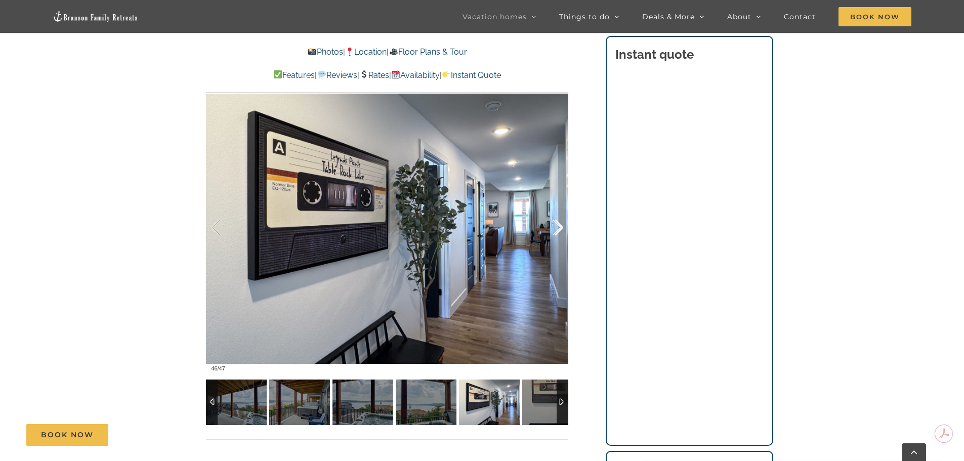
click at [558, 225] on div at bounding box center [547, 227] width 31 height 63
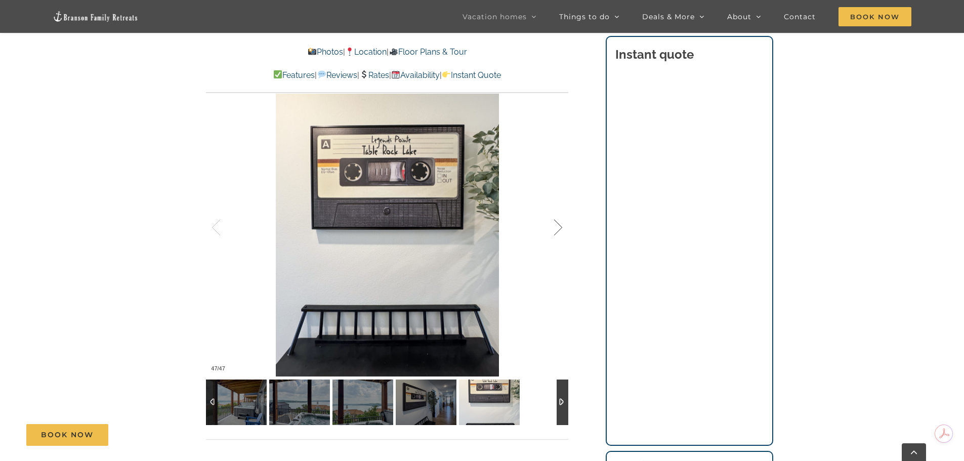
click at [558, 225] on div at bounding box center [547, 227] width 31 height 63
